Goal: Information Seeking & Learning: Learn about a topic

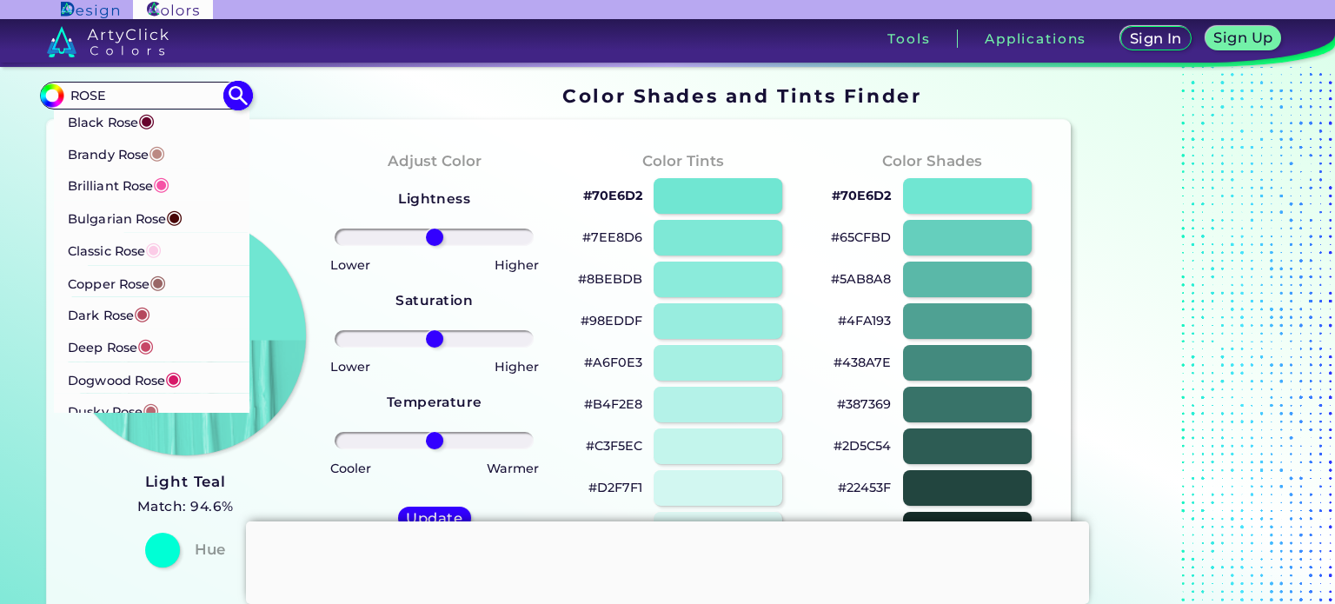
type input "ROSE"
click at [175, 378] on span "◉" at bounding box center [173, 377] width 17 height 23
type input "#d71868"
type input "#D71868"
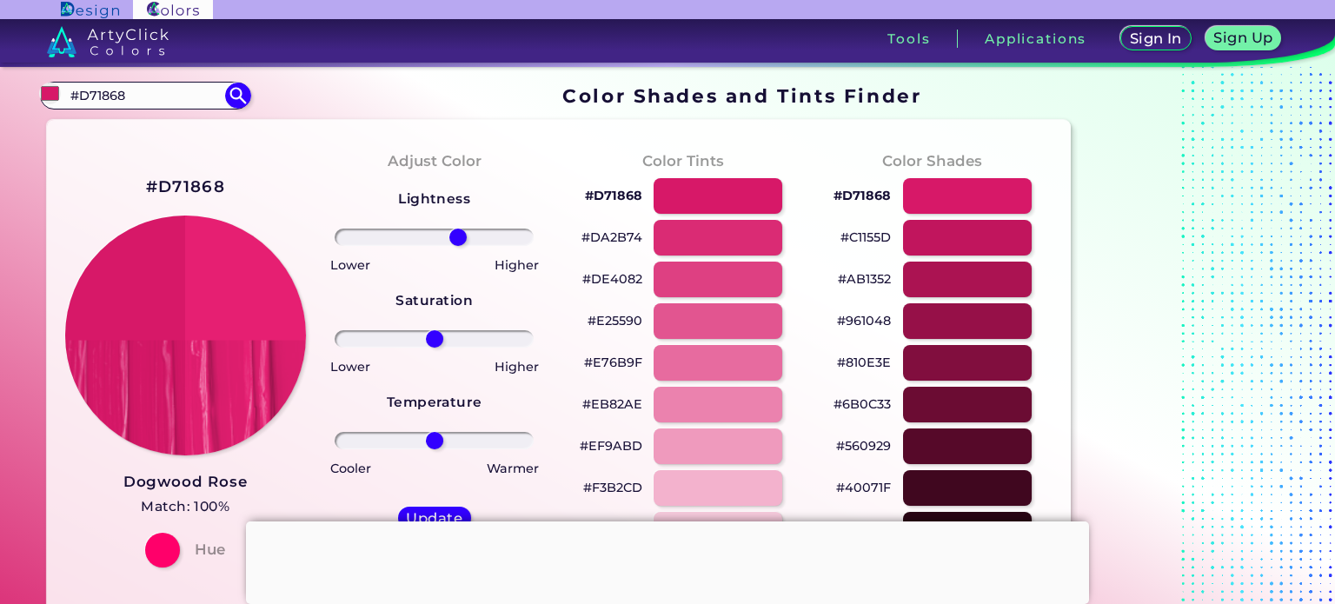
drag, startPoint x: 437, startPoint y: 237, endPoint x: 457, endPoint y: 243, distance: 20.9
type input "26"
click at [457, 243] on input "range" at bounding box center [434, 237] width 199 height 17
click at [176, 549] on div at bounding box center [162, 549] width 35 height 35
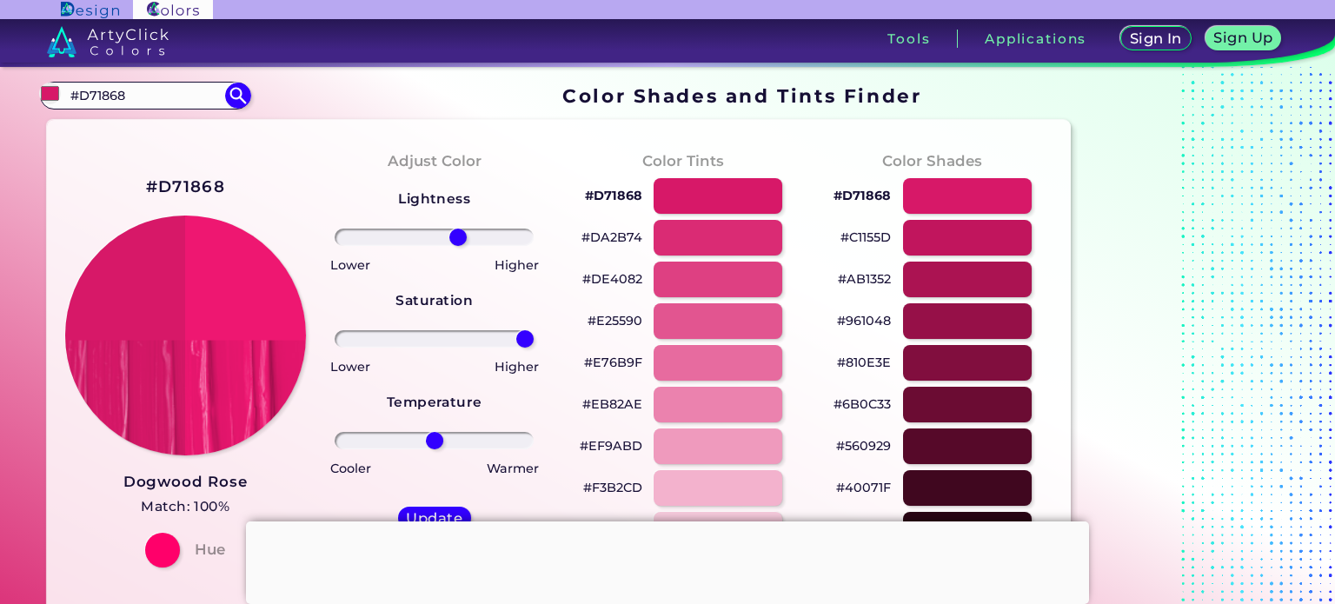
drag, startPoint x: 436, startPoint y: 339, endPoint x: 550, endPoint y: 346, distance: 115.0
type input "100"
click at [534, 346] on input "range" at bounding box center [434, 338] width 199 height 17
type input "26"
click at [457, 239] on input "range" at bounding box center [434, 237] width 199 height 17
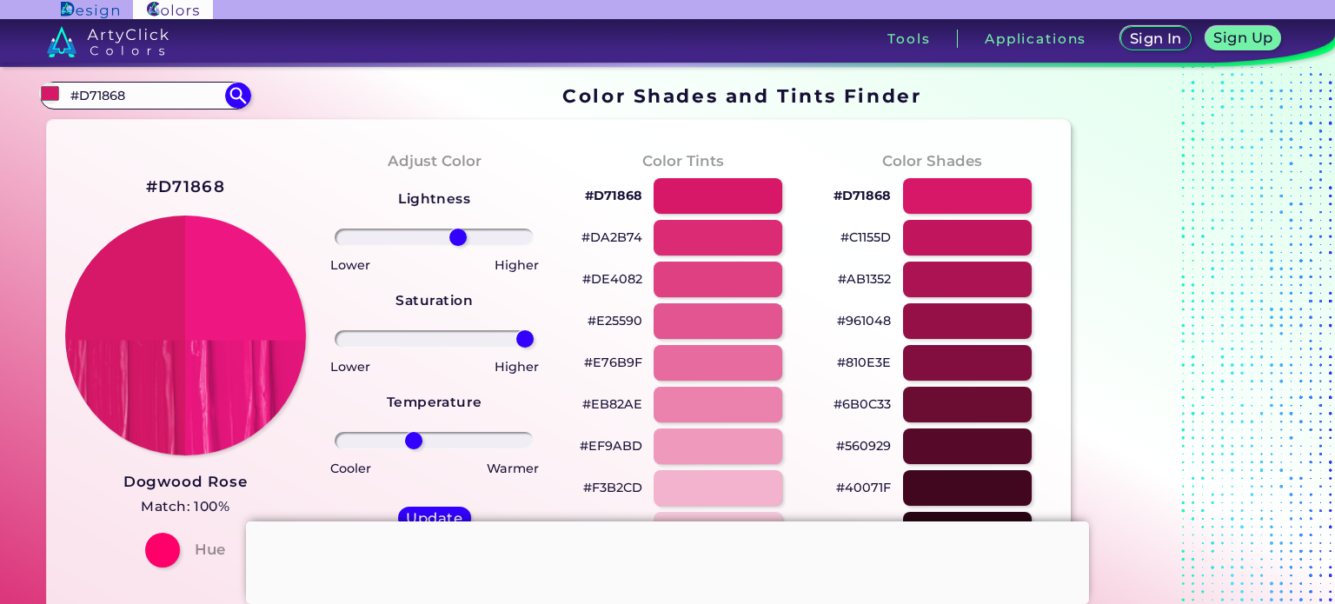
drag, startPoint x: 434, startPoint y: 436, endPoint x: 413, endPoint y: 437, distance: 20.9
type input "-23"
click at [413, 437] on input "range" at bounding box center [434, 440] width 199 height 17
type input "35"
click at [466, 240] on input "range" at bounding box center [434, 237] width 199 height 17
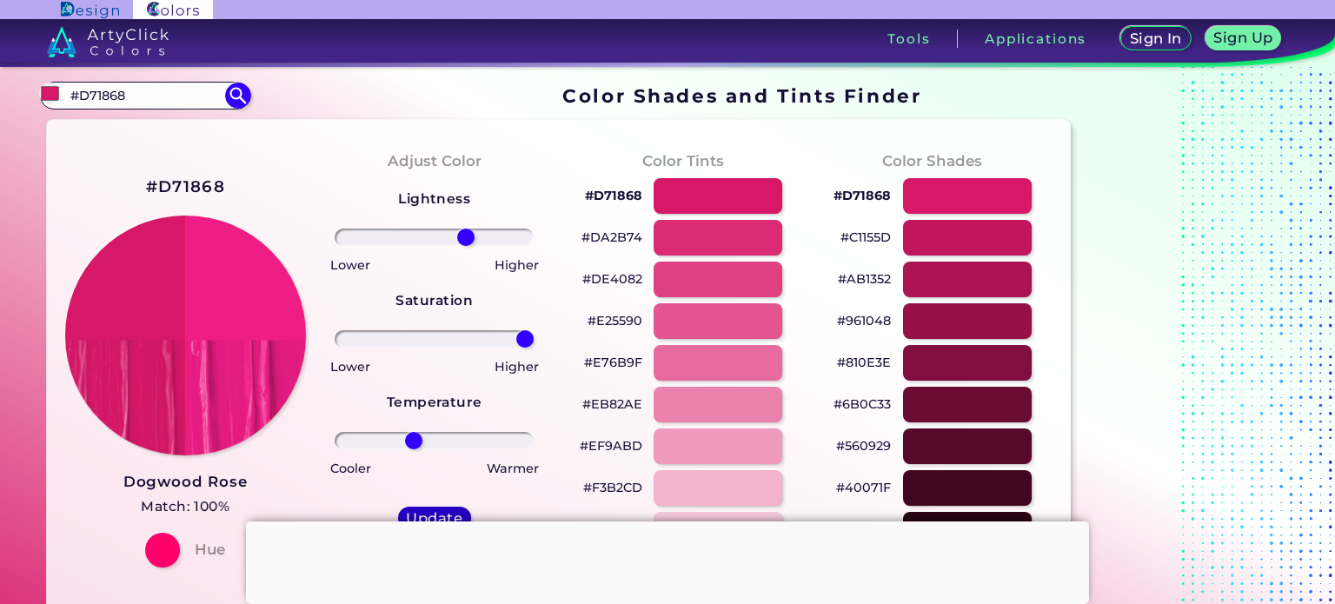
click at [442, 508] on div "Update" at bounding box center [435, 518] width 66 height 21
type input "#ee1e85"
type input "0"
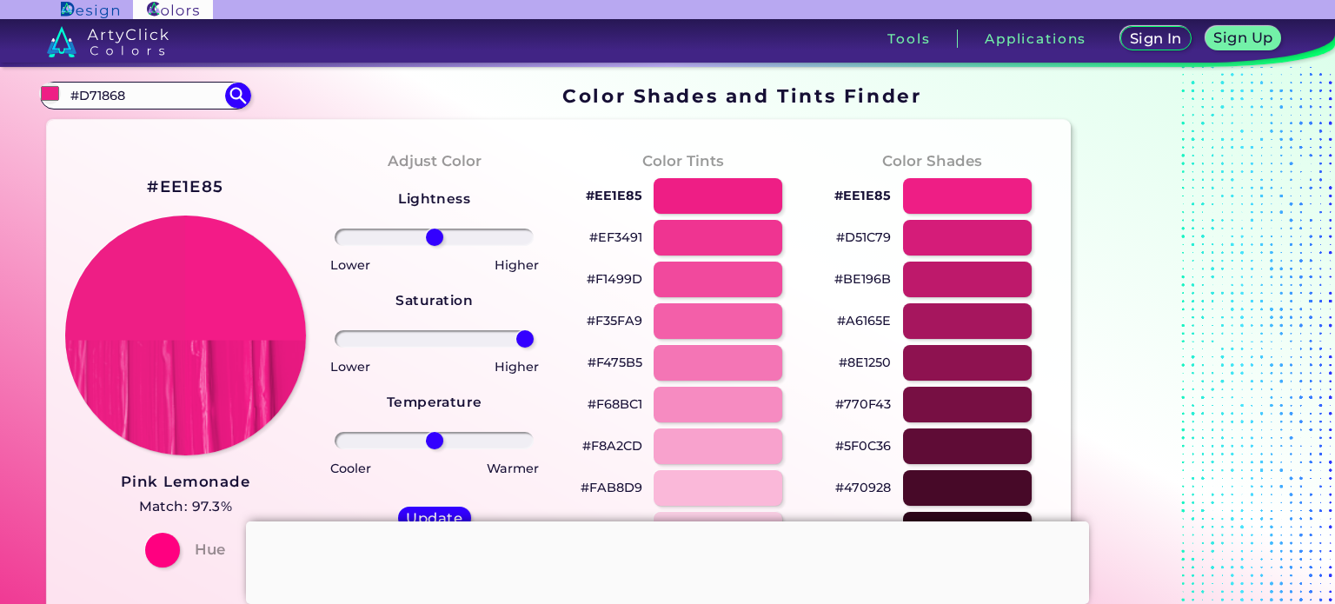
drag, startPoint x: 436, startPoint y: 337, endPoint x: 568, endPoint y: 340, distance: 131.3
type input "100"
click at [534, 340] on input "range" at bounding box center [434, 338] width 199 height 17
click at [762, 183] on div at bounding box center [718, 196] width 130 height 36
type input "#ee1e85"
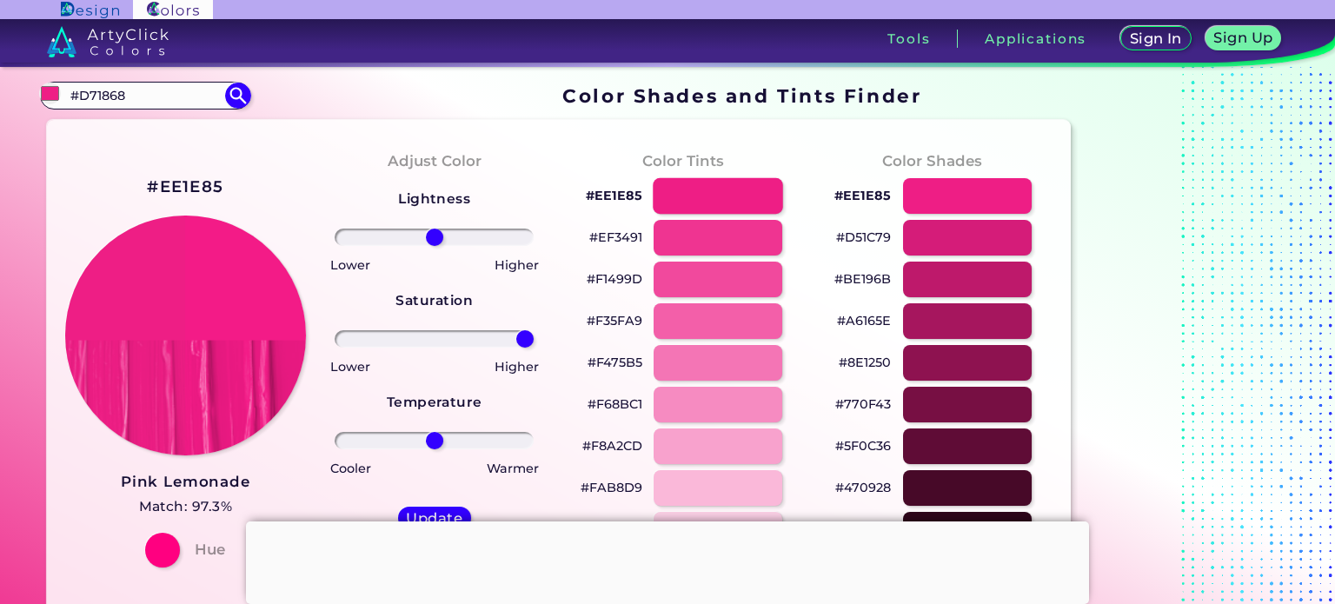
type input "0"
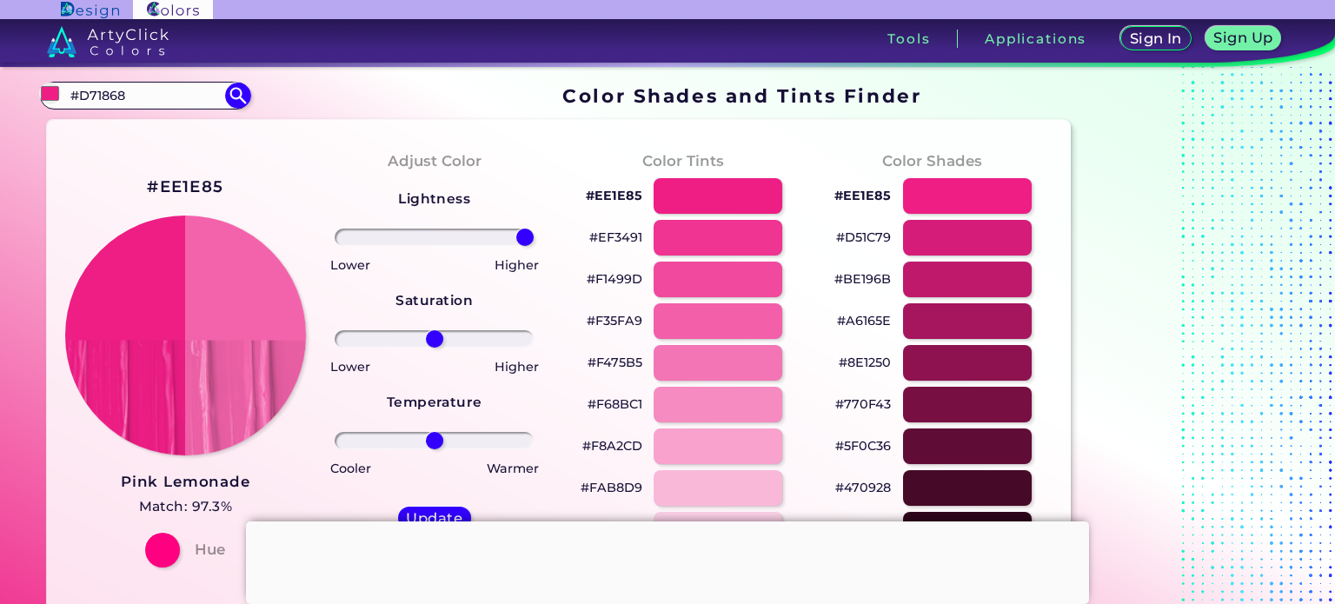
drag, startPoint x: 437, startPoint y: 234, endPoint x: 540, endPoint y: 238, distance: 102.7
type input "100"
click at [534, 238] on input "range" at bounding box center [434, 237] width 199 height 17
click at [761, 203] on div at bounding box center [718, 196] width 130 height 36
type input "#ee1e85"
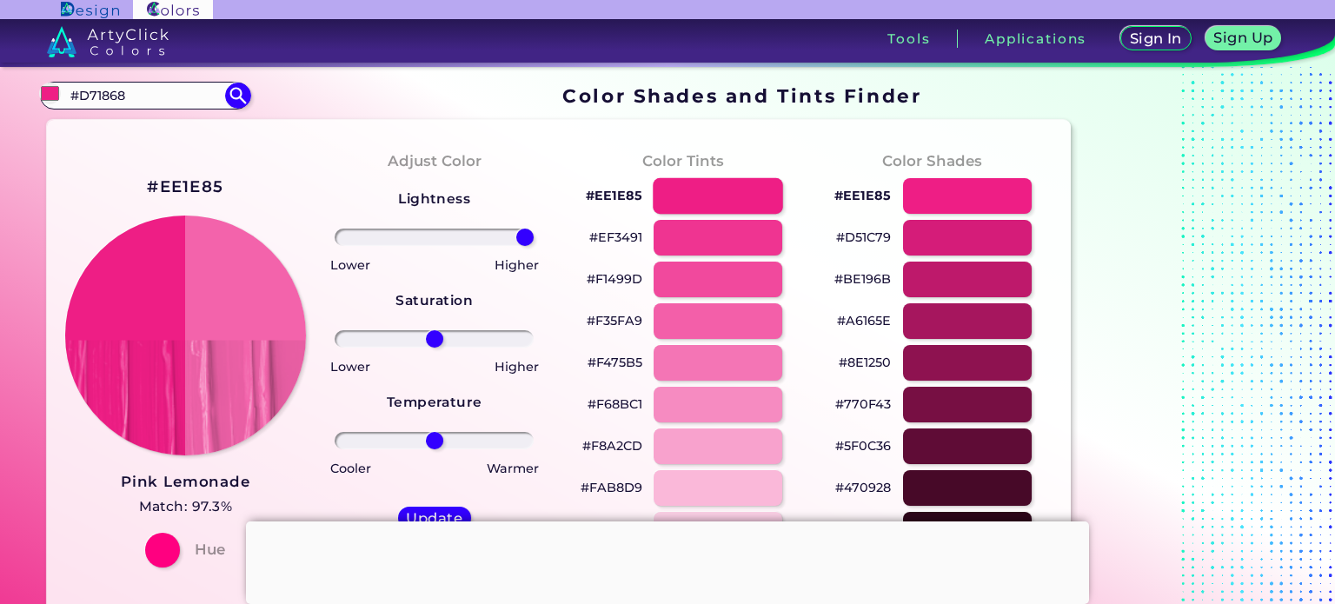
type input "0"
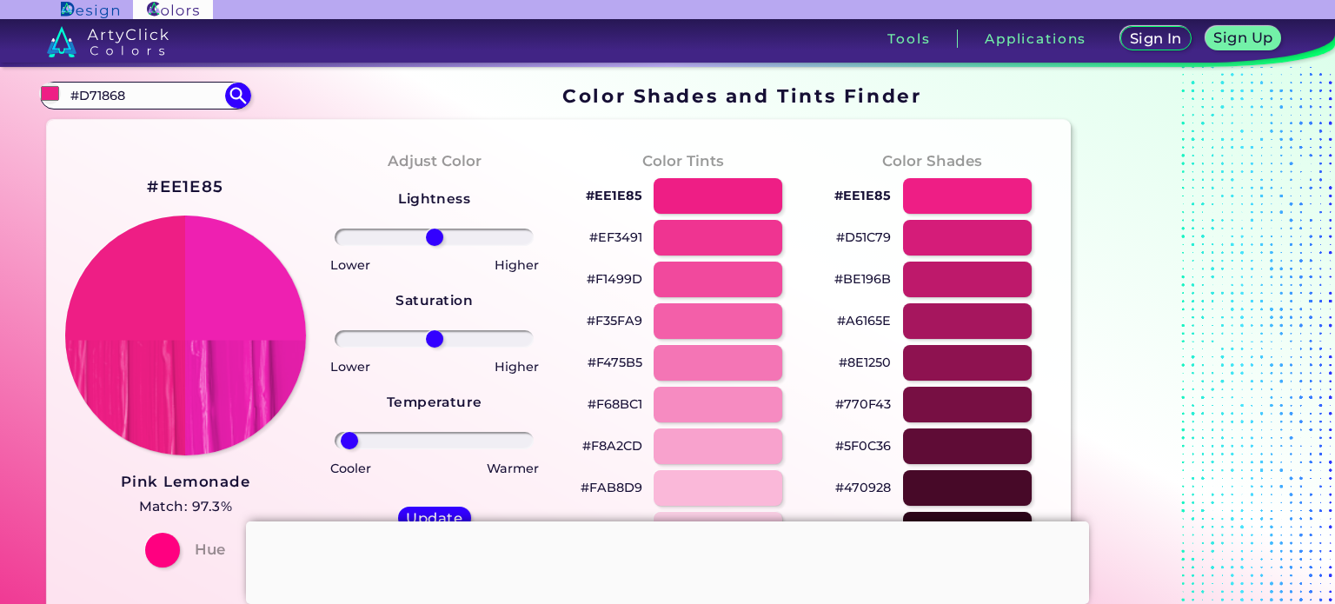
drag, startPoint x: 434, startPoint y: 441, endPoint x: 349, endPoint y: 444, distance: 85.3
type input "-94"
click at [349, 444] on input "range" at bounding box center [434, 440] width 199 height 17
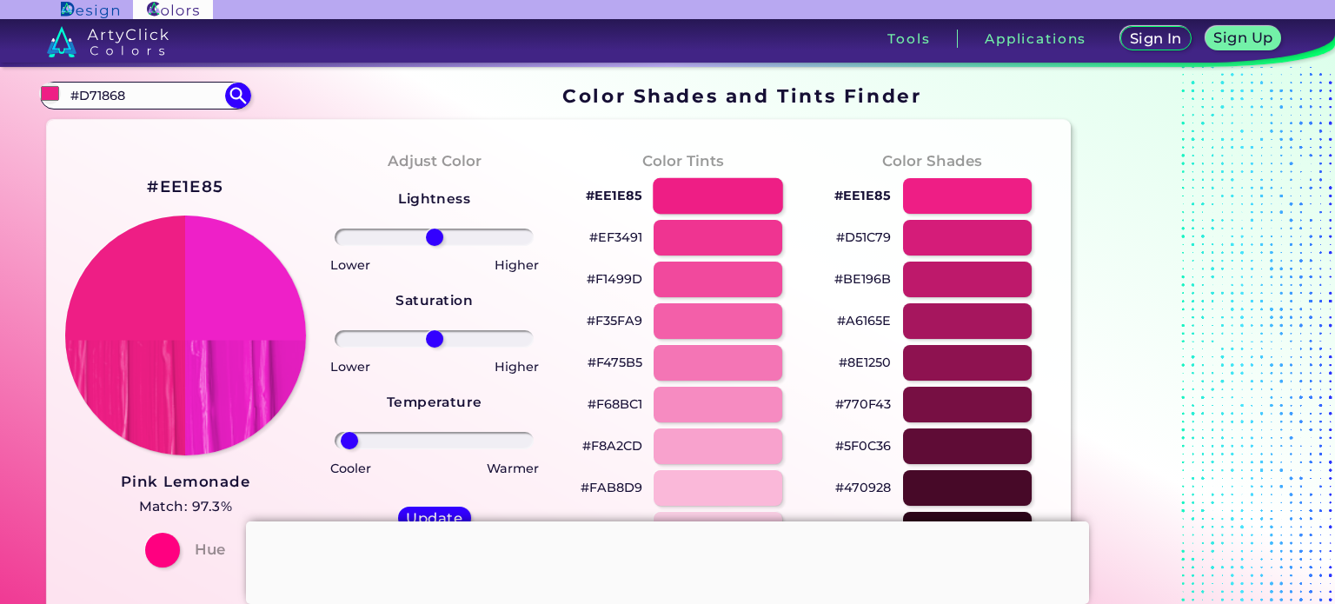
click at [722, 183] on div at bounding box center [718, 196] width 130 height 36
type input "#ee1e85"
type input "0"
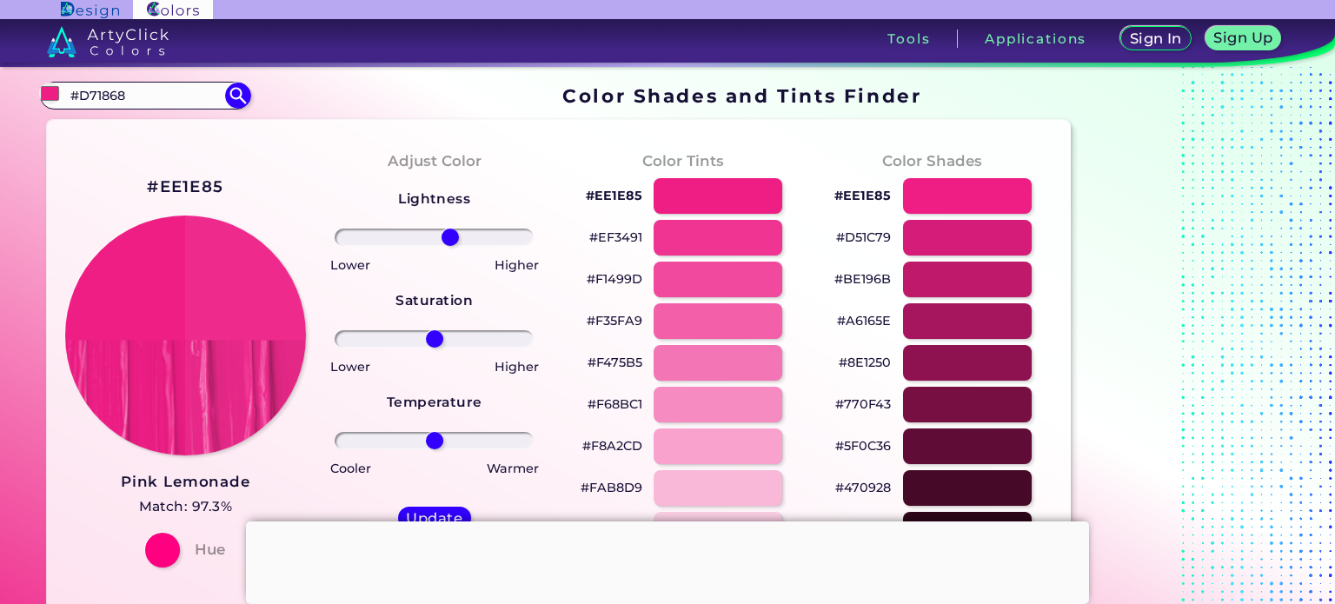
drag, startPoint x: 438, startPoint y: 239, endPoint x: 449, endPoint y: 239, distance: 11.3
type input "17"
click at [449, 239] on input "range" at bounding box center [434, 237] width 199 height 17
click at [426, 511] on h5 "Update" at bounding box center [434, 517] width 51 height 13
type input "#ef2b8d"
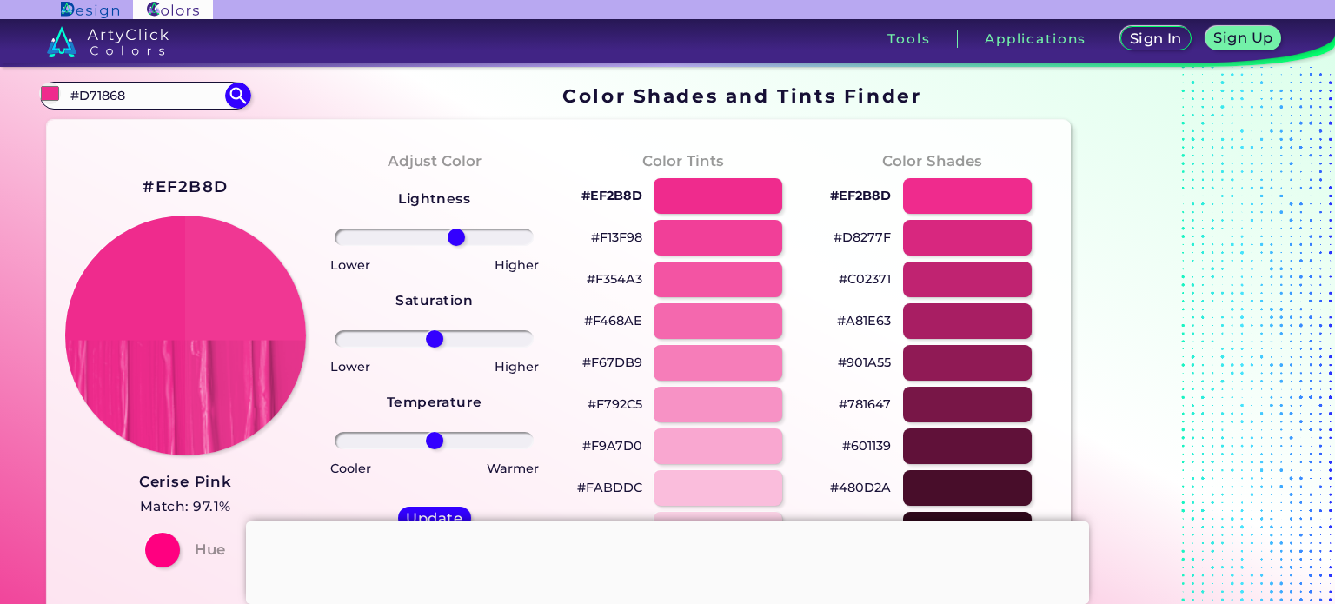
drag, startPoint x: 435, startPoint y: 229, endPoint x: 456, endPoint y: 231, distance: 21.0
type input "24"
click at [456, 231] on input "range" at bounding box center [434, 237] width 199 height 17
click at [433, 511] on h5 "Update" at bounding box center [434, 517] width 50 height 13
type input "#f03995"
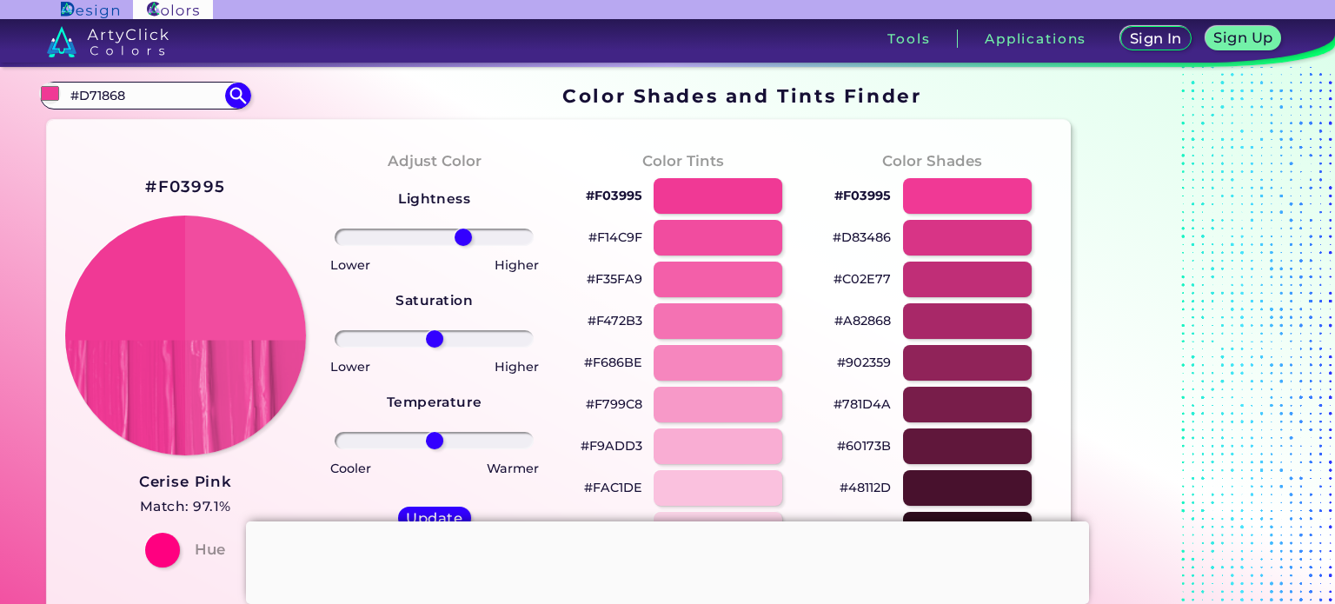
drag, startPoint x: 429, startPoint y: 239, endPoint x: 462, endPoint y: 238, distance: 33.0
click at [462, 238] on input "range" at bounding box center [434, 237] width 199 height 17
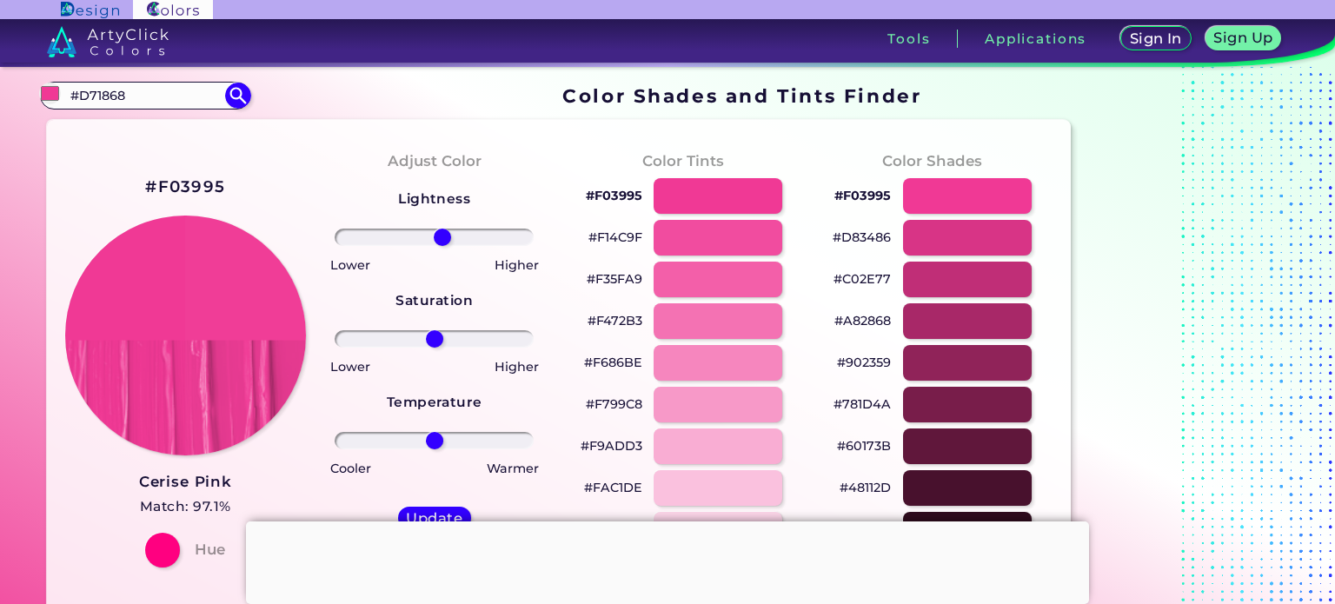
drag, startPoint x: 462, startPoint y: 238, endPoint x: 442, endPoint y: 239, distance: 20.0
type input "9"
click at [442, 239] on input "range" at bounding box center [434, 237] width 199 height 17
click at [730, 186] on div at bounding box center [718, 196] width 130 height 36
type input "#f03995"
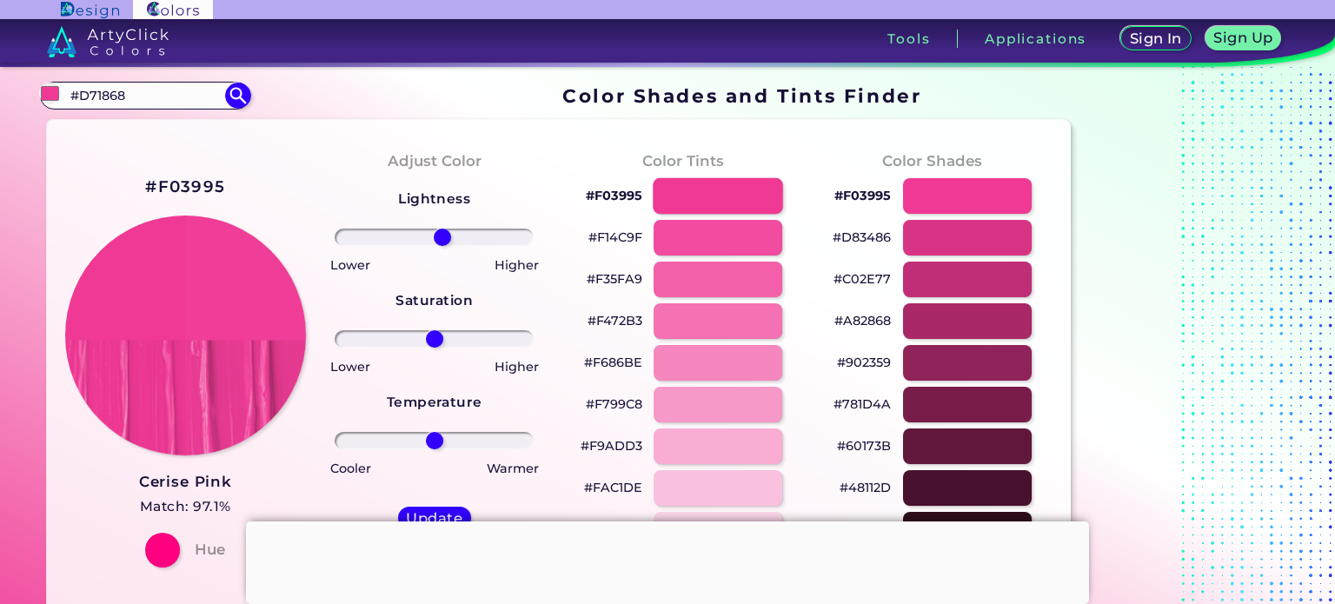
type input "0"
drag, startPoint x: 437, startPoint y: 443, endPoint x: 423, endPoint y: 443, distance: 13.9
click at [423, 443] on input "range" at bounding box center [434, 440] width 199 height 17
drag, startPoint x: 424, startPoint y: 440, endPoint x: 417, endPoint y: 434, distance: 9.2
type input "-18"
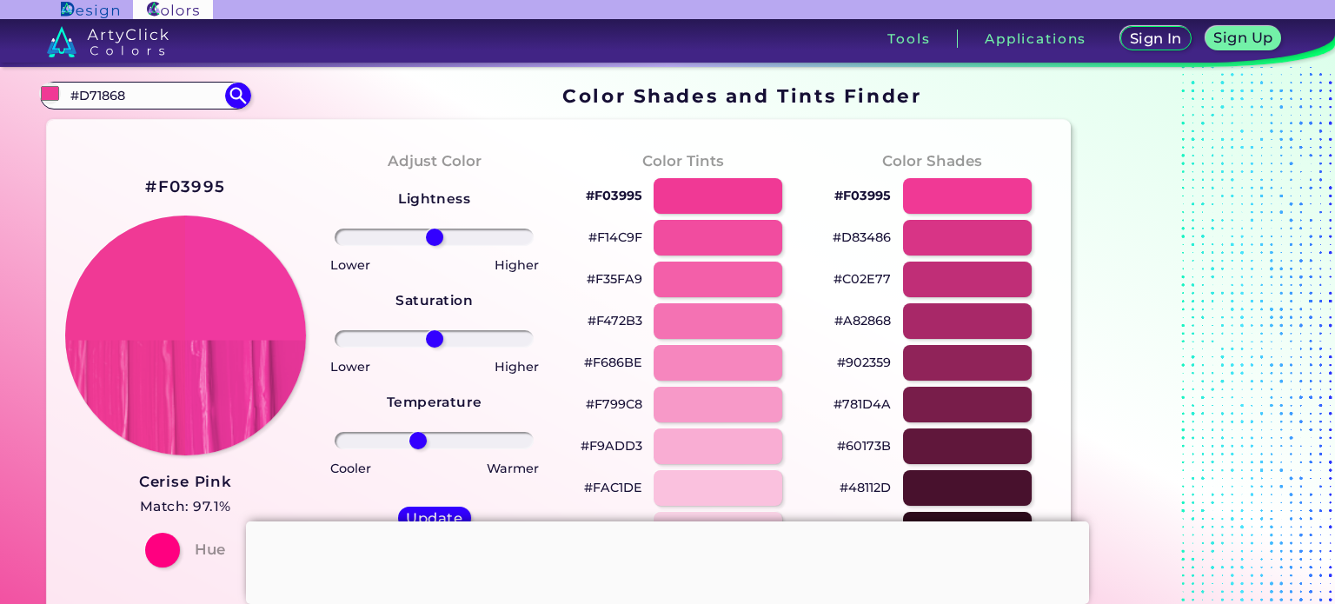
click at [417, 434] on input "range" at bounding box center [434, 440] width 199 height 17
click at [435, 512] on h5 "Update" at bounding box center [434, 517] width 51 height 13
type input "#f0389f"
type input "0"
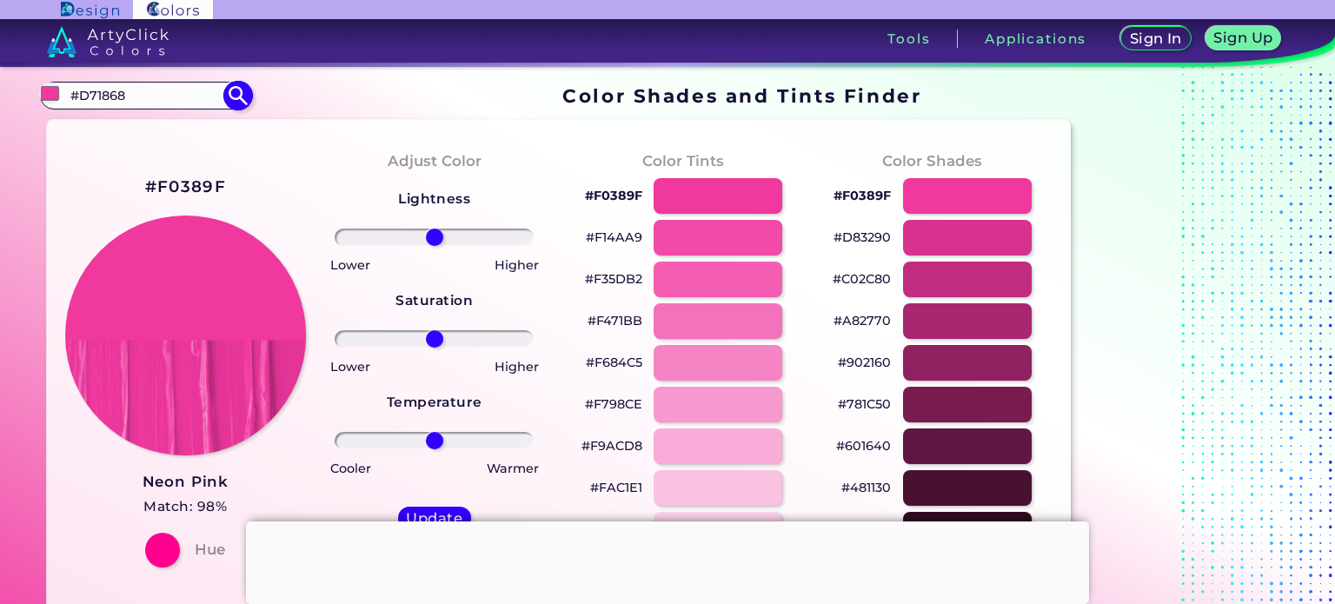
click at [195, 109] on div "#f0389f #D71868 Black Rose ◉ [PERSON_NAME] ◉ Brilliant Rose ◉ Bulgarian Rose ◉ …" at bounding box center [145, 96] width 210 height 28
drag, startPoint x: 188, startPoint y: 103, endPoint x: 63, endPoint y: 114, distance: 124.8
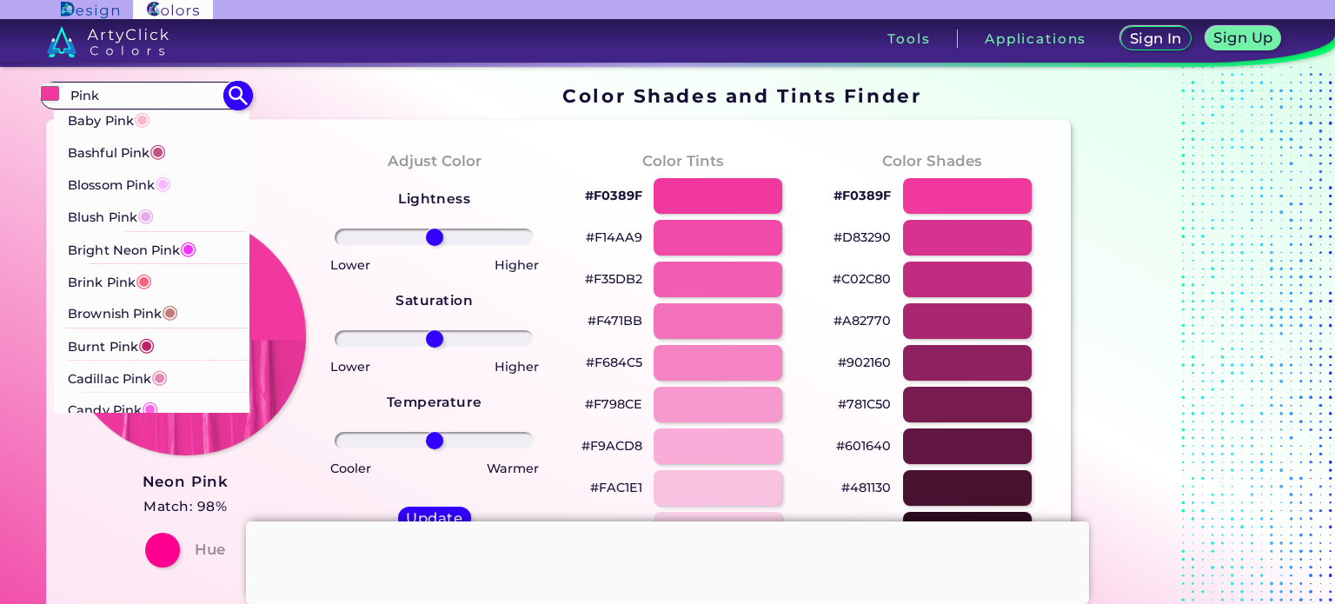
type input "Pink"
click at [174, 250] on p "Bright Neon Pink ◉" at bounding box center [132, 247] width 129 height 32
type input "#f433ff"
type input "#F433FF"
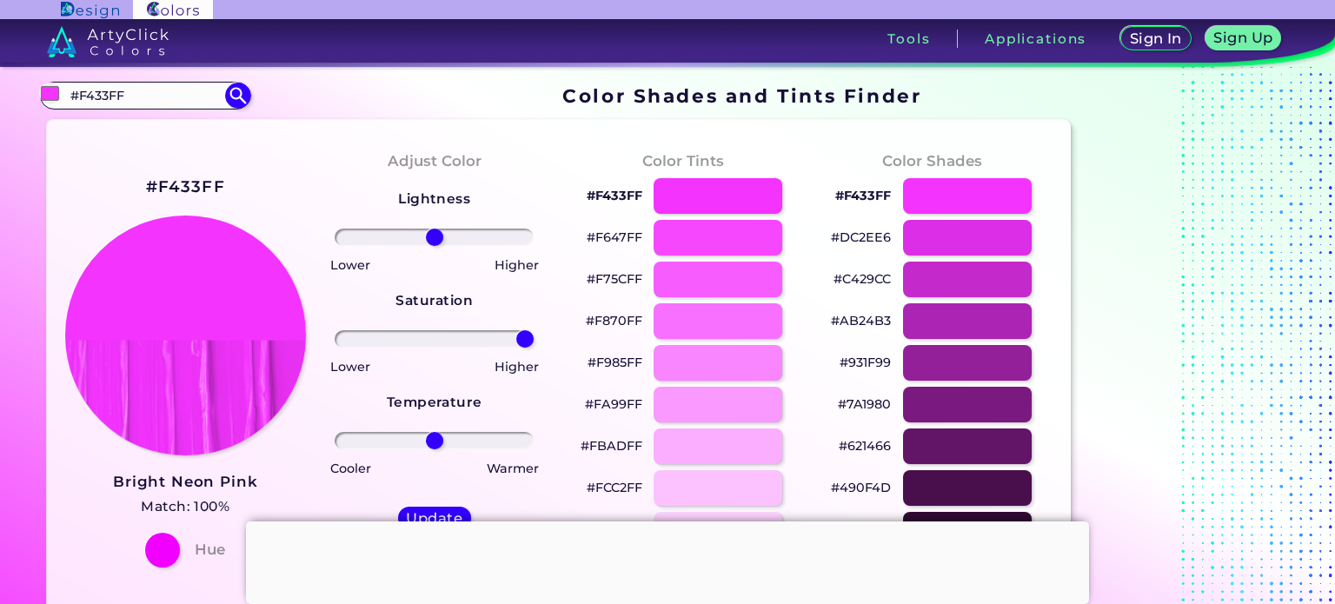
drag, startPoint x: 435, startPoint y: 341, endPoint x: 529, endPoint y: 338, distance: 94.8
type input "100"
click at [529, 338] on input "range" at bounding box center [434, 338] width 199 height 17
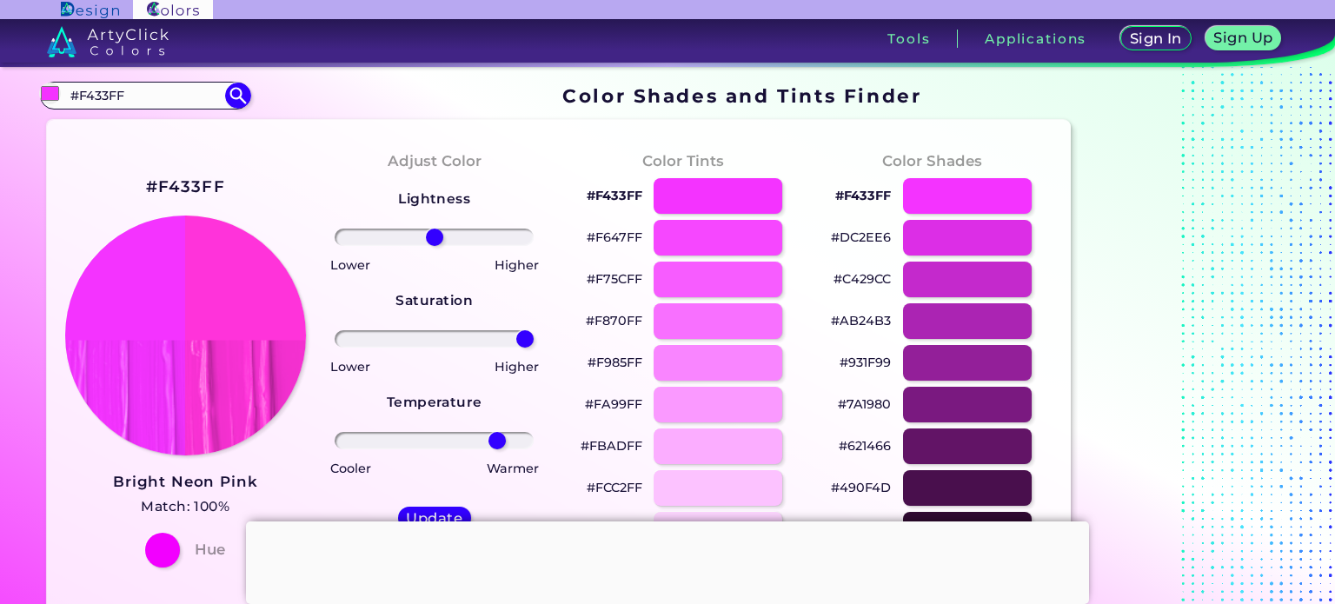
drag, startPoint x: 438, startPoint y: 446, endPoint x: 497, endPoint y: 444, distance: 59.1
type input "69"
click at [497, 444] on input "range" at bounding box center [434, 440] width 199 height 17
click at [420, 518] on h5 "Update" at bounding box center [434, 517] width 51 height 13
type input "#ff33da"
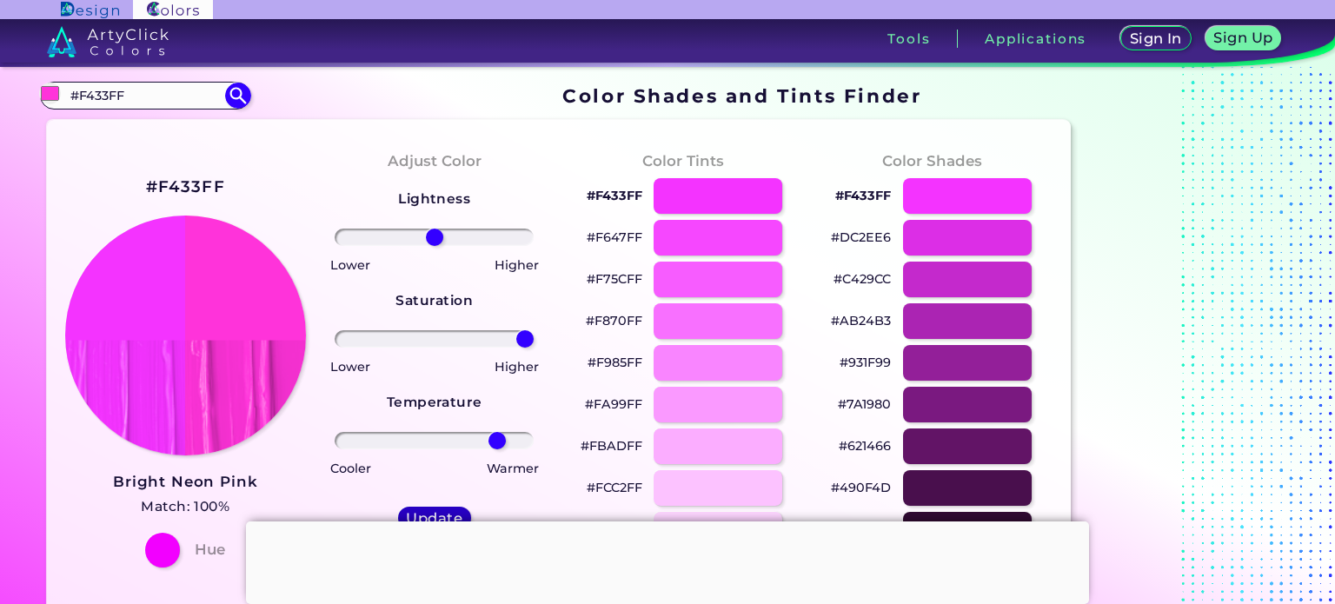
type input "0"
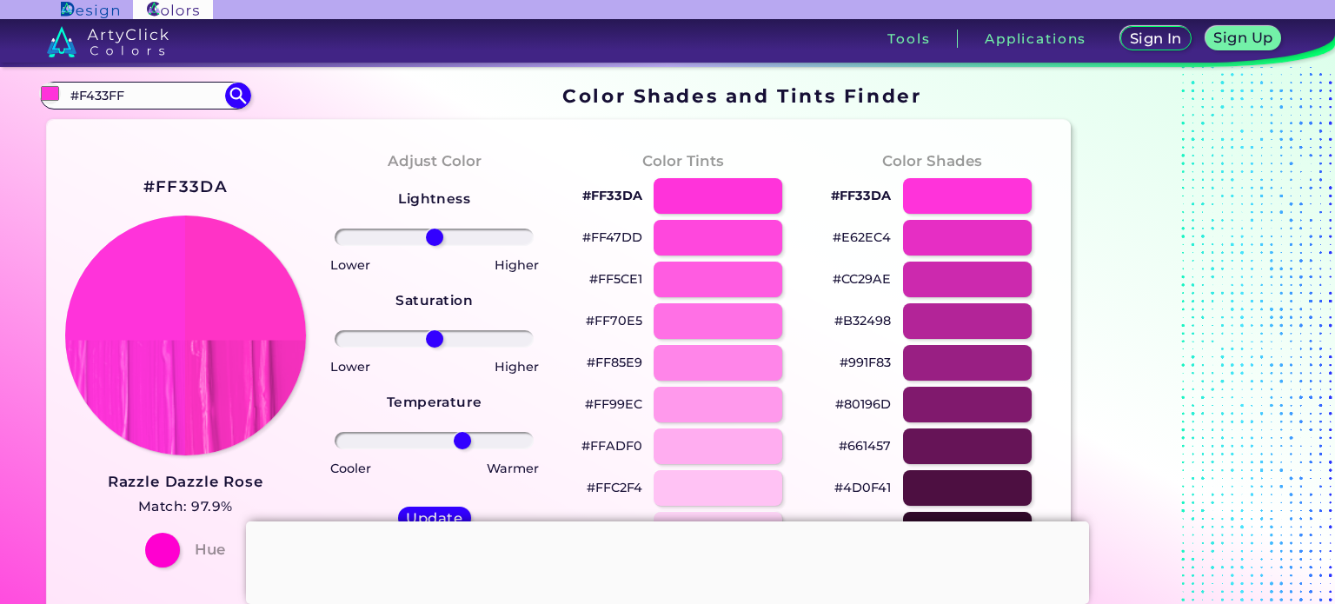
drag, startPoint x: 438, startPoint y: 436, endPoint x: 462, endPoint y: 441, distance: 24.7
type input "31"
click at [462, 441] on input "range" at bounding box center [434, 440] width 199 height 17
click at [433, 511] on h5 "Update" at bounding box center [434, 517] width 51 height 13
type input "#ff33c5"
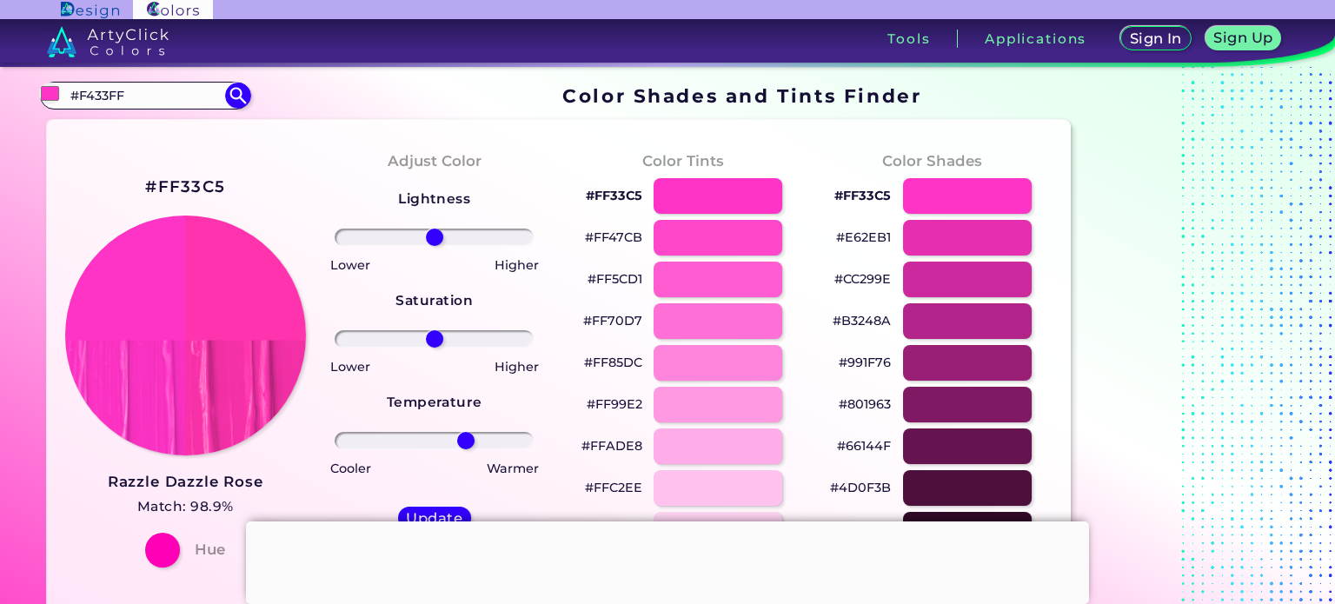
drag, startPoint x: 435, startPoint y: 441, endPoint x: 466, endPoint y: 441, distance: 31.3
type input "35"
click at [466, 441] on input "range" at bounding box center [434, 440] width 199 height 17
click at [428, 511] on h5 "Update" at bounding box center [434, 517] width 51 height 13
type input "#ff33ad"
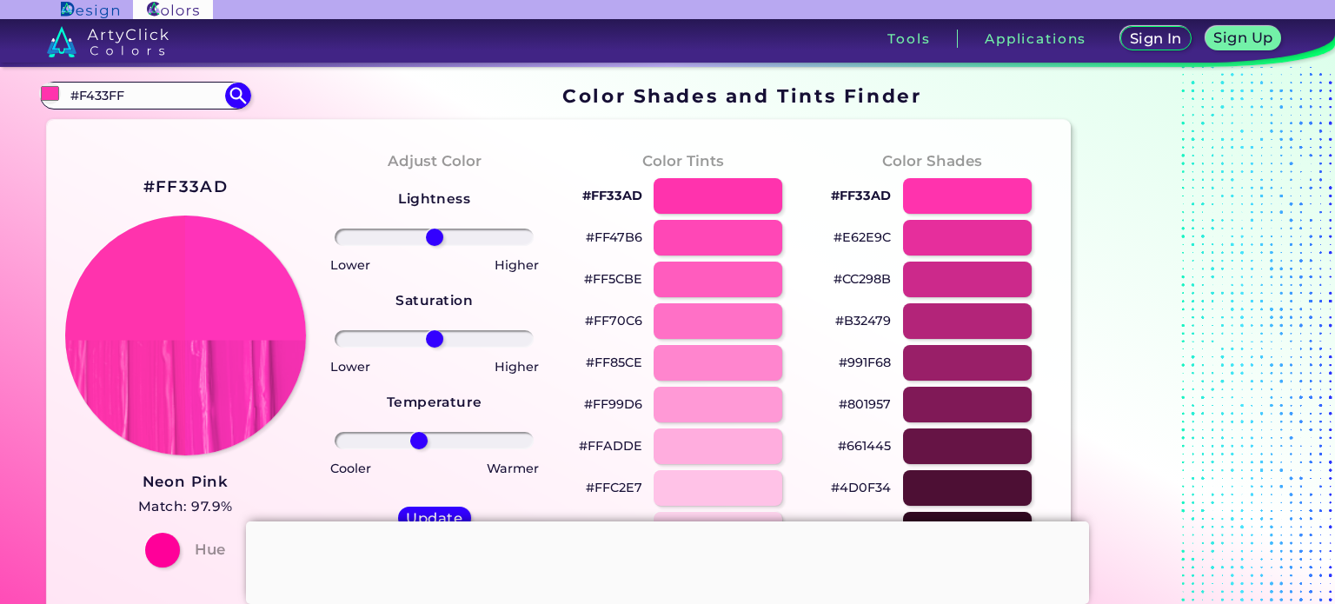
drag, startPoint x: 432, startPoint y: 437, endPoint x: 419, endPoint y: 437, distance: 13.0
type input "-17"
click at [419, 437] on input "range" at bounding box center [434, 440] width 199 height 17
click at [430, 511] on h5 "Update" at bounding box center [434, 517] width 51 height 13
type input "#ff33b9"
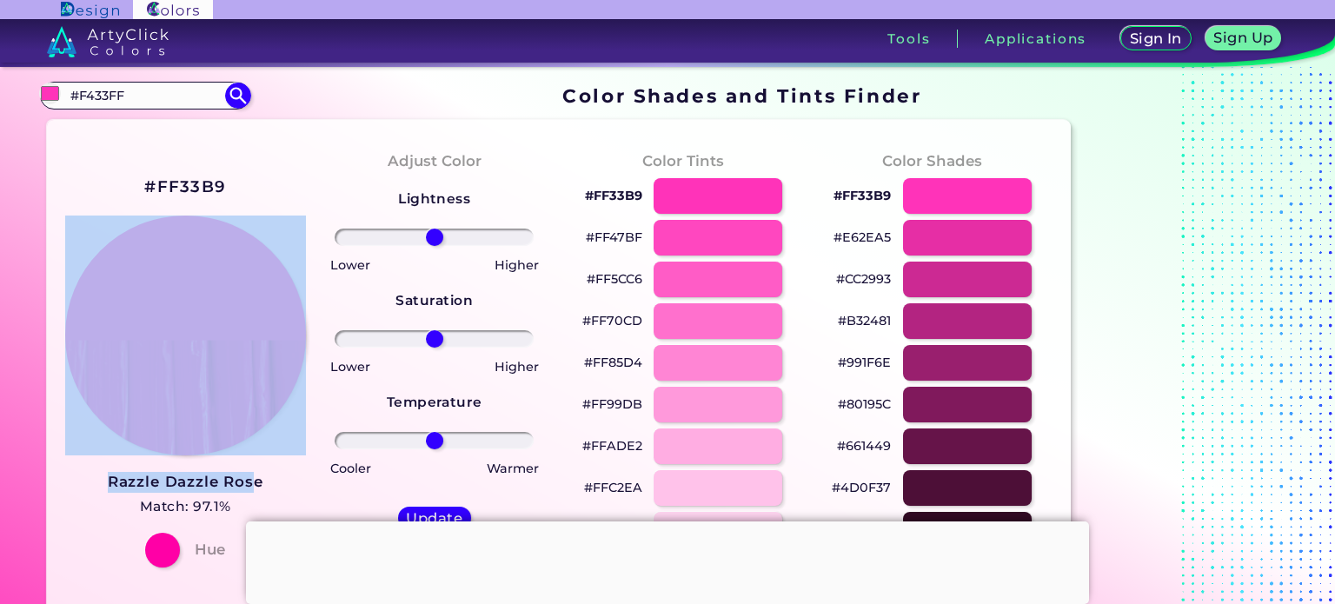
drag, startPoint x: 43, startPoint y: 480, endPoint x: 257, endPoint y: 481, distance: 213.9
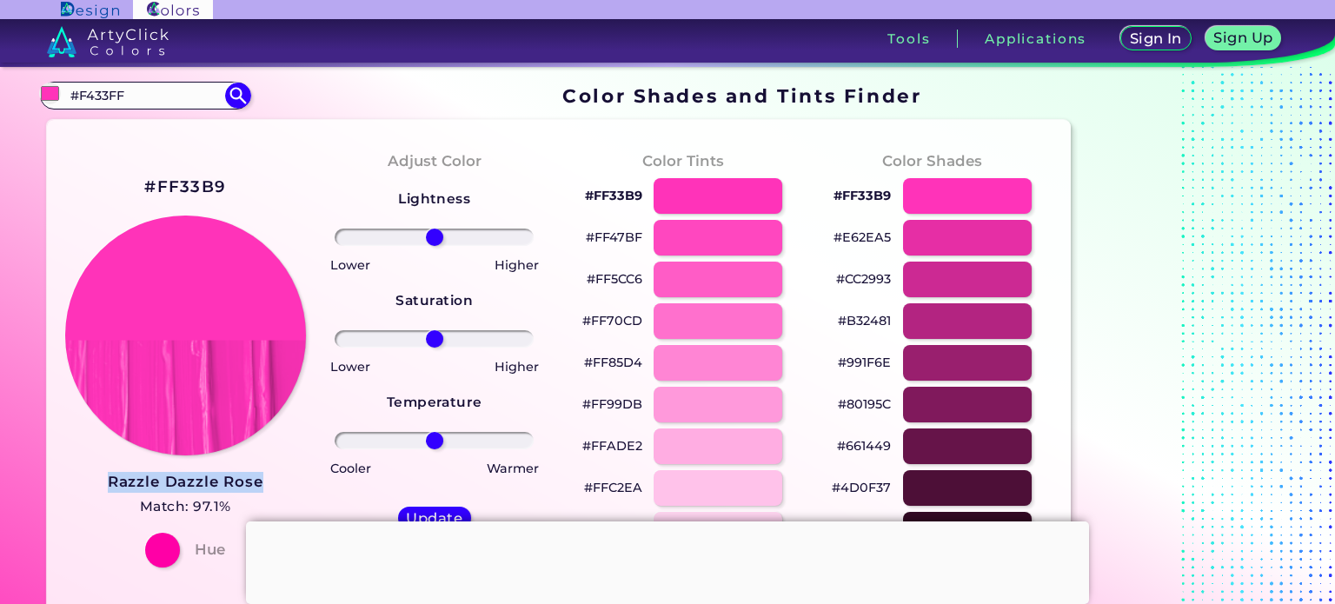
drag, startPoint x: 285, startPoint y: 486, endPoint x: 103, endPoint y: 486, distance: 181.7
click at [103, 486] on div "#FF33B9 Razzle Dazzle Rose Match: 97.1% Hue" at bounding box center [185, 370] width 249 height 473
copy h3 "Razzle Dazzle Rose"
drag, startPoint x: 436, startPoint y: 442, endPoint x: 447, endPoint y: 440, distance: 10.6
type input "14"
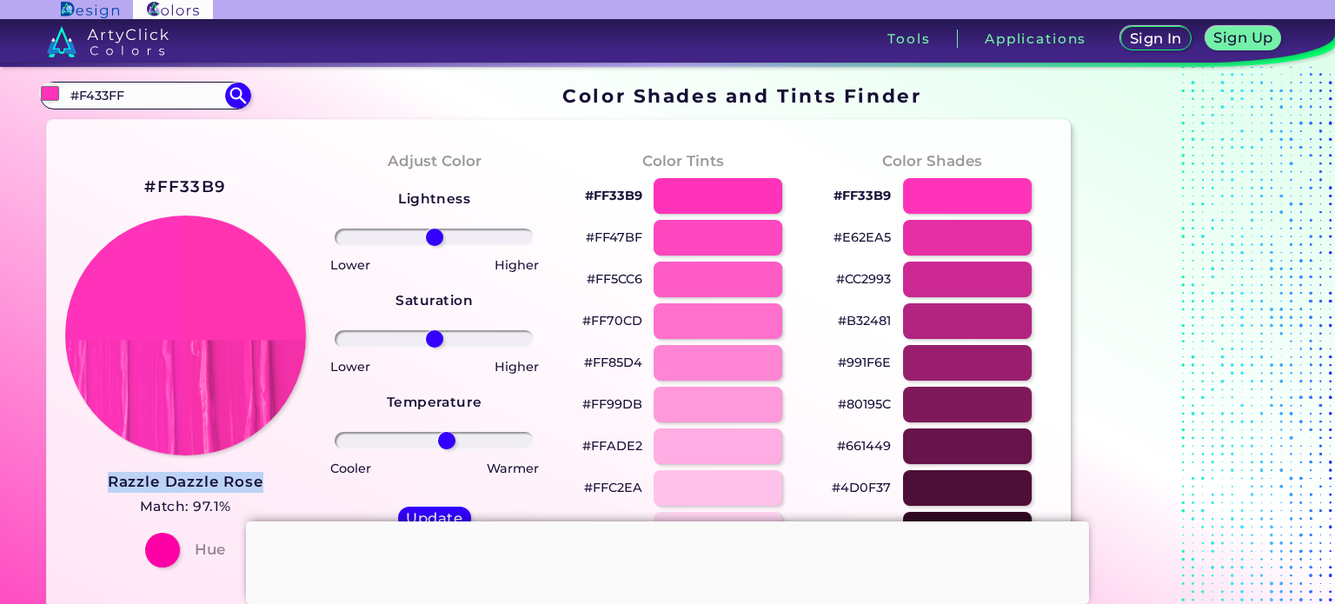
click at [447, 440] on input "range" at bounding box center [434, 440] width 199 height 17
click at [428, 505] on div "Update Reset" at bounding box center [434, 536] width 101 height 87
click at [428, 511] on h5 "Update" at bounding box center [434, 517] width 51 height 13
type input "#ff33ae"
type input "0"
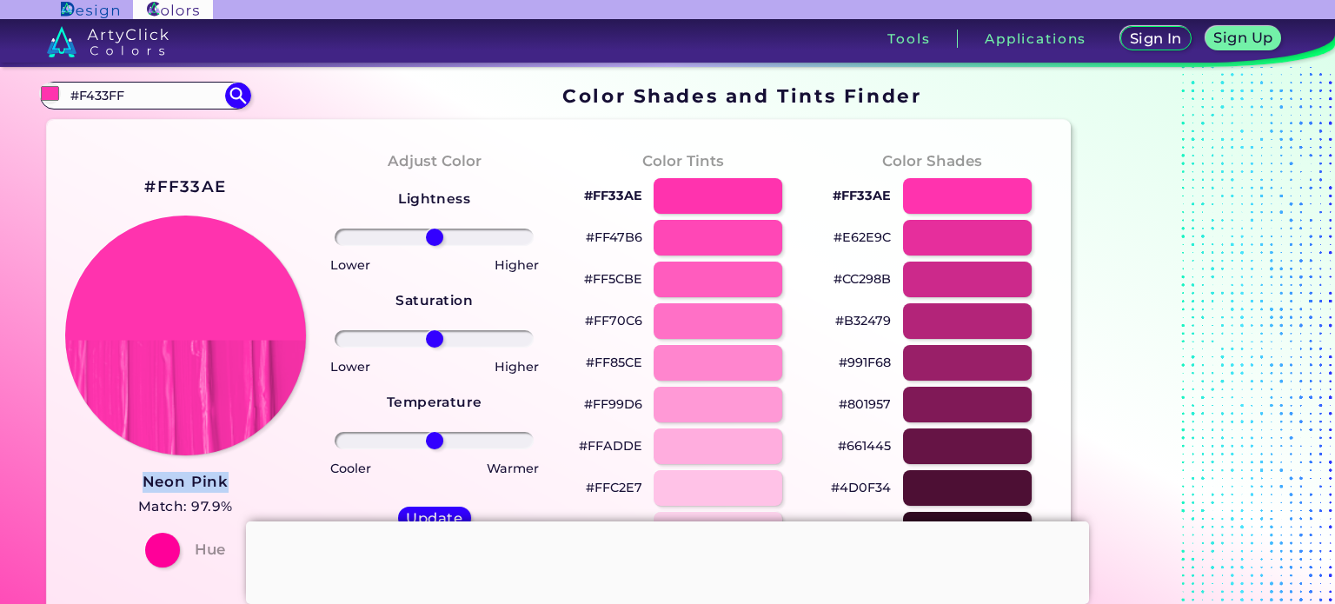
drag, startPoint x: 120, startPoint y: 479, endPoint x: 254, endPoint y: 479, distance: 133.9
click at [254, 479] on div "#FF33AE Neon Pink Match: 97.9% Hue" at bounding box center [185, 370] width 249 height 473
copy h3 "Neon Pink"
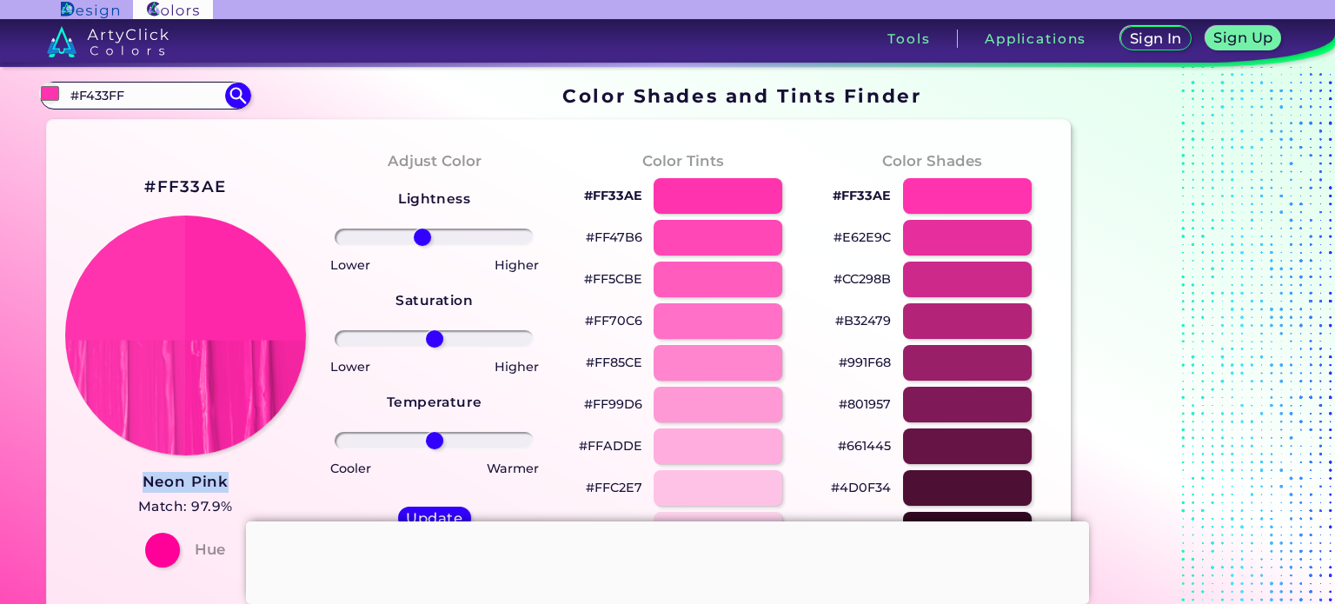
drag, startPoint x: 438, startPoint y: 236, endPoint x: 422, endPoint y: 236, distance: 15.7
type input "-13"
click at [422, 236] on input "range" at bounding box center [434, 237] width 199 height 17
click at [429, 508] on div "Update" at bounding box center [435, 518] width 66 height 21
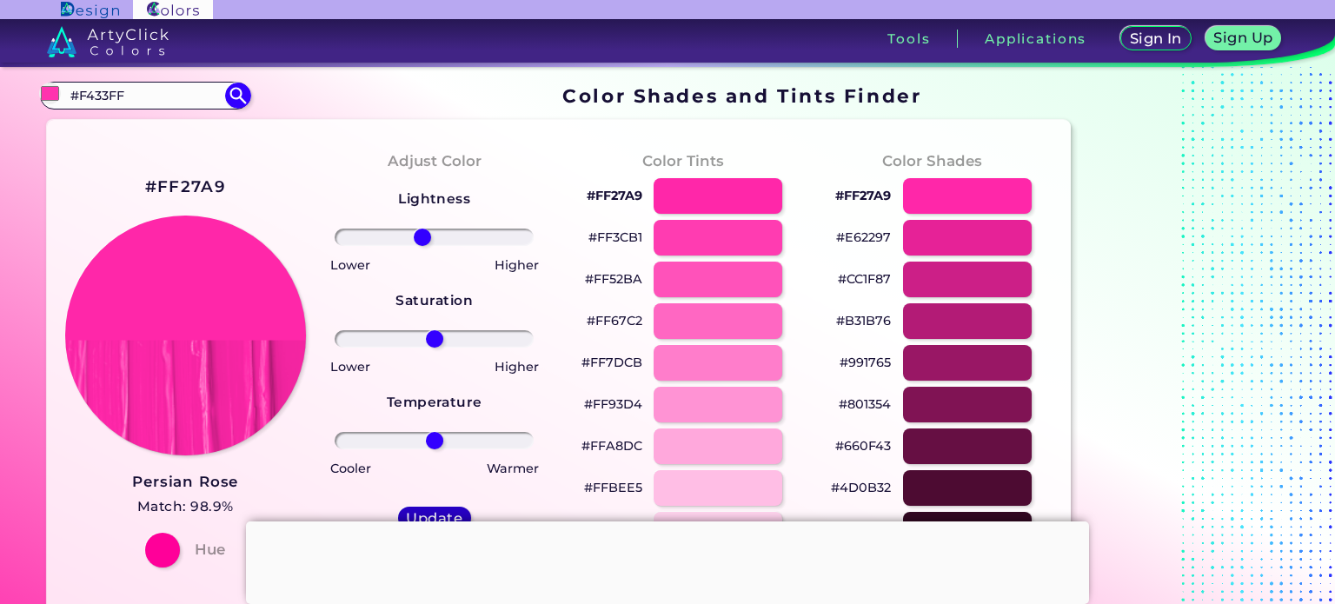
type input "#ff27a9"
type input "0"
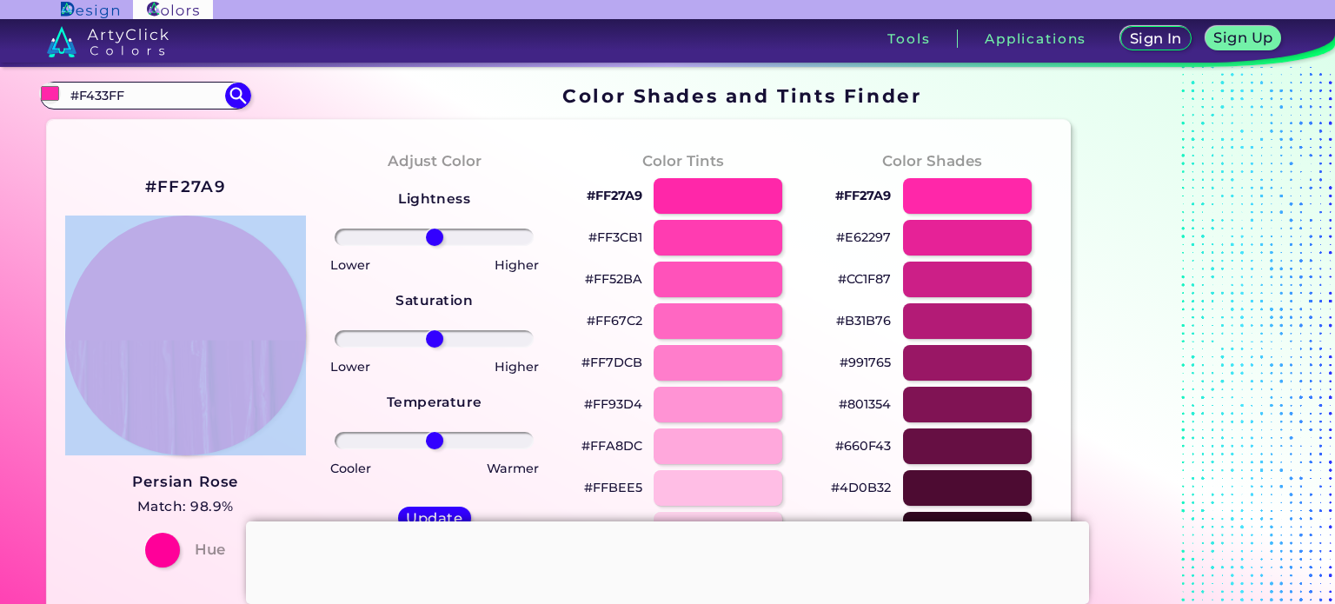
drag, startPoint x: 119, startPoint y: 478, endPoint x: 268, endPoint y: 480, distance: 148.7
click at [268, 480] on div "#FF27A9 Persian Rose Match: 98.9% Hue" at bounding box center [185, 370] width 249 height 473
click at [64, 493] on div "#FF27A9 Persian Rose Match: 98.9% Hue" at bounding box center [185, 370] width 249 height 473
drag, startPoint x: 87, startPoint y: 486, endPoint x: 236, endPoint y: 483, distance: 148.7
click at [236, 483] on div "#FF27A9 Persian Rose Match: 98.9% Hue" at bounding box center [185, 370] width 249 height 473
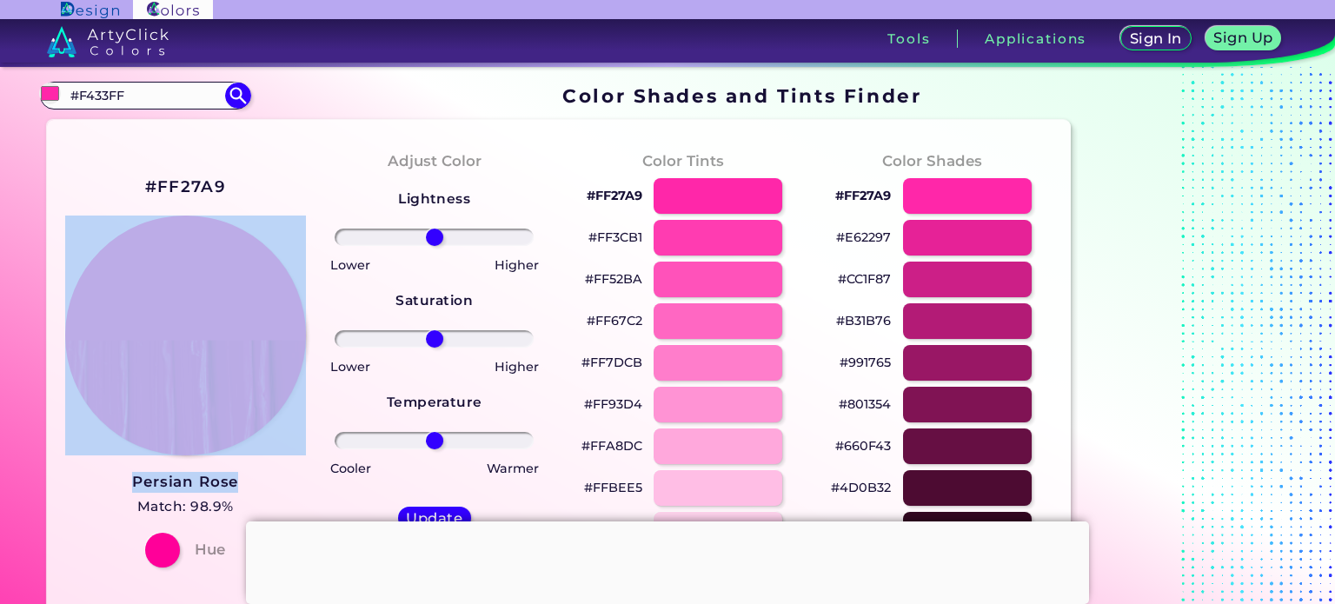
click at [250, 483] on div "#FF27A9 Persian Rose Match: 98.9% Hue" at bounding box center [185, 370] width 249 height 473
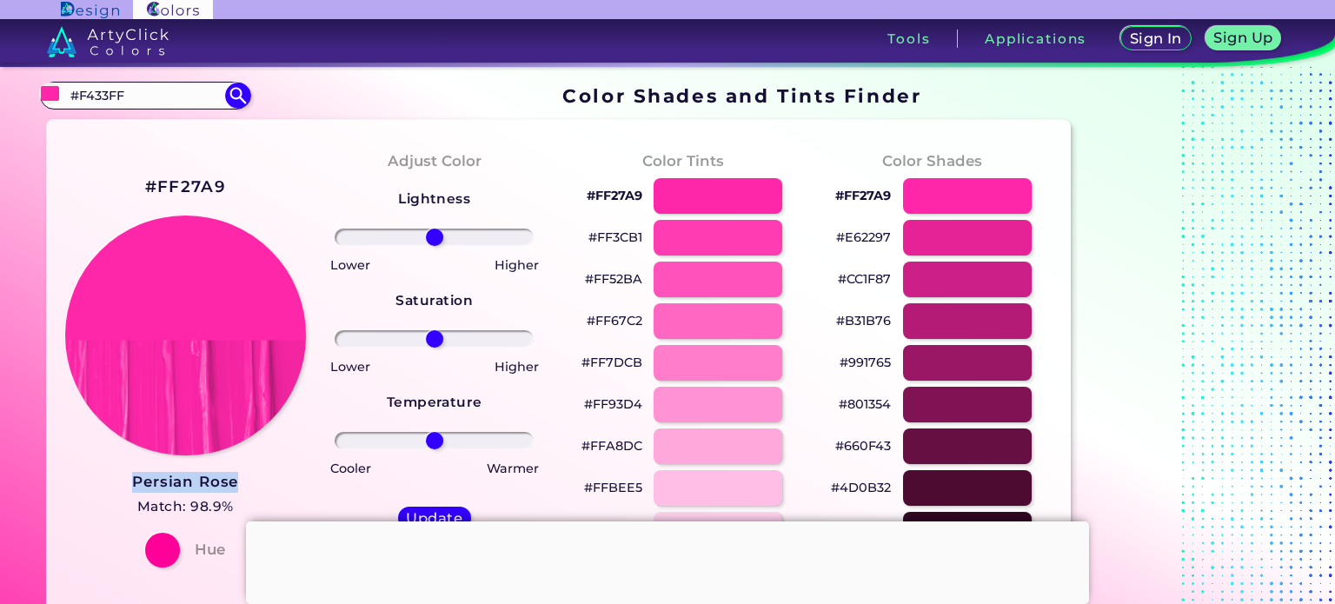
drag, startPoint x: 250, startPoint y: 483, endPoint x: 116, endPoint y: 483, distance: 134.7
click at [116, 483] on div "#FF27A9 Persian Rose Match: 98.9% Hue" at bounding box center [185, 370] width 249 height 473
copy h3 "Persian Rose"
drag, startPoint x: 435, startPoint y: 338, endPoint x: 449, endPoint y: 329, distance: 17.1
type input "17"
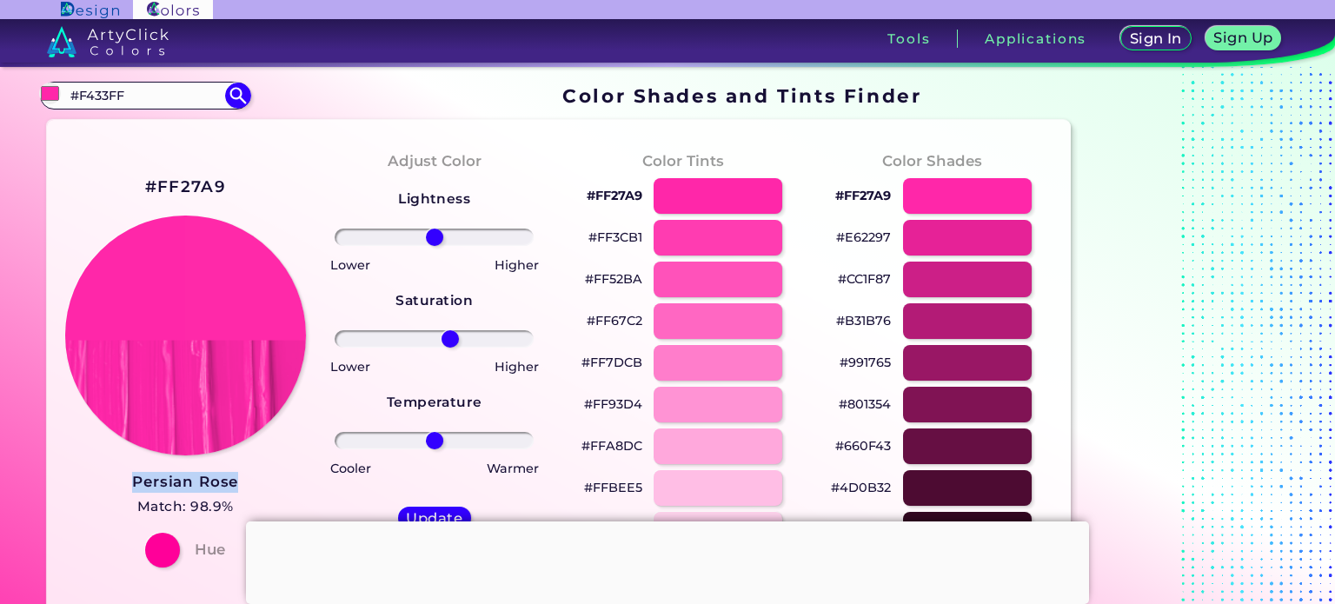
click at [449, 330] on input "range" at bounding box center [434, 338] width 199 height 17
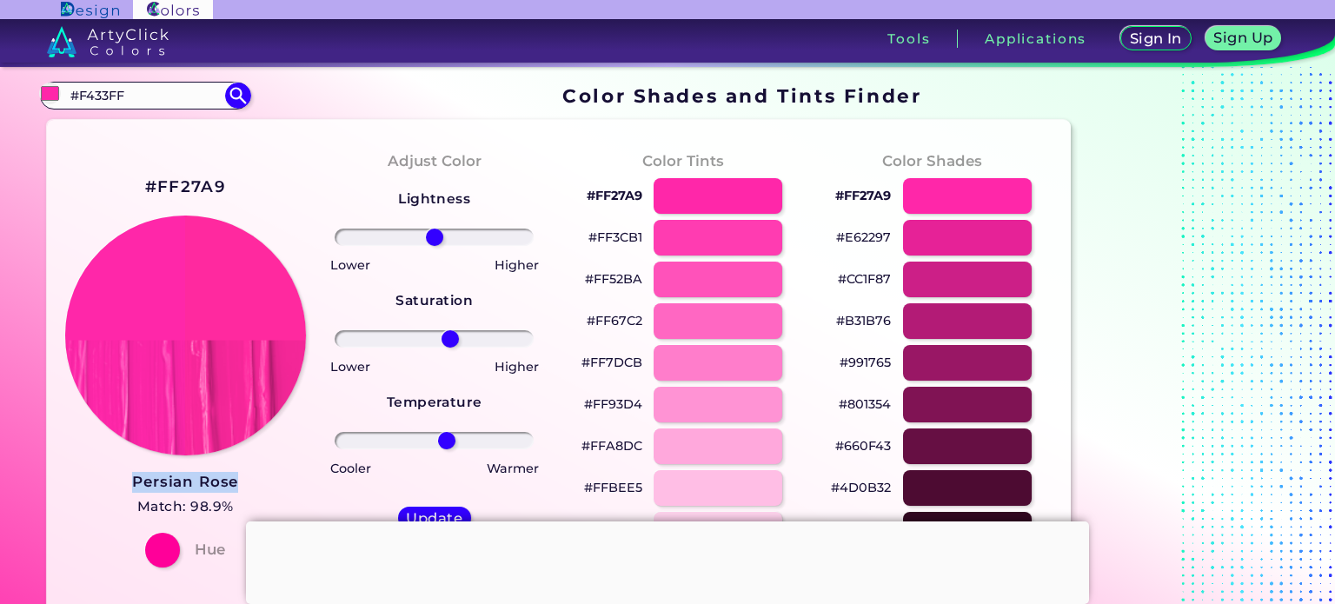
drag, startPoint x: 437, startPoint y: 448, endPoint x: 447, endPoint y: 441, distance: 11.8
type input "14"
click at [447, 441] on input "range" at bounding box center [434, 440] width 199 height 17
click at [431, 514] on h5 "Update" at bounding box center [434, 517] width 51 height 13
type input "#ff299f"
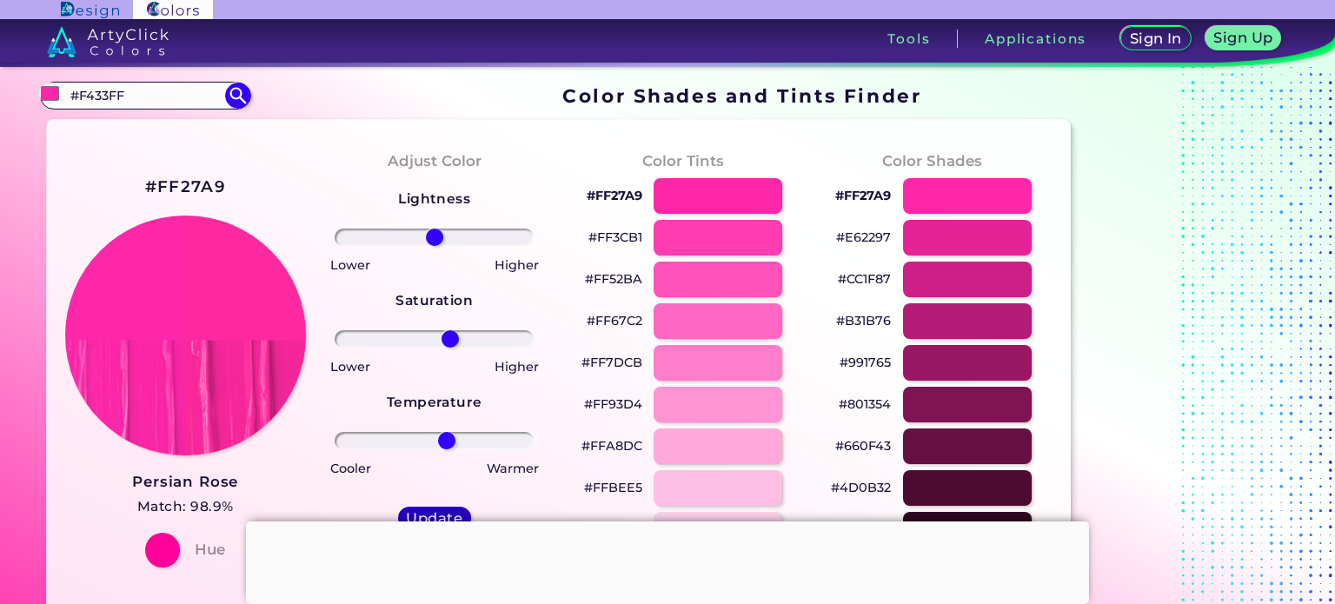
type input "0"
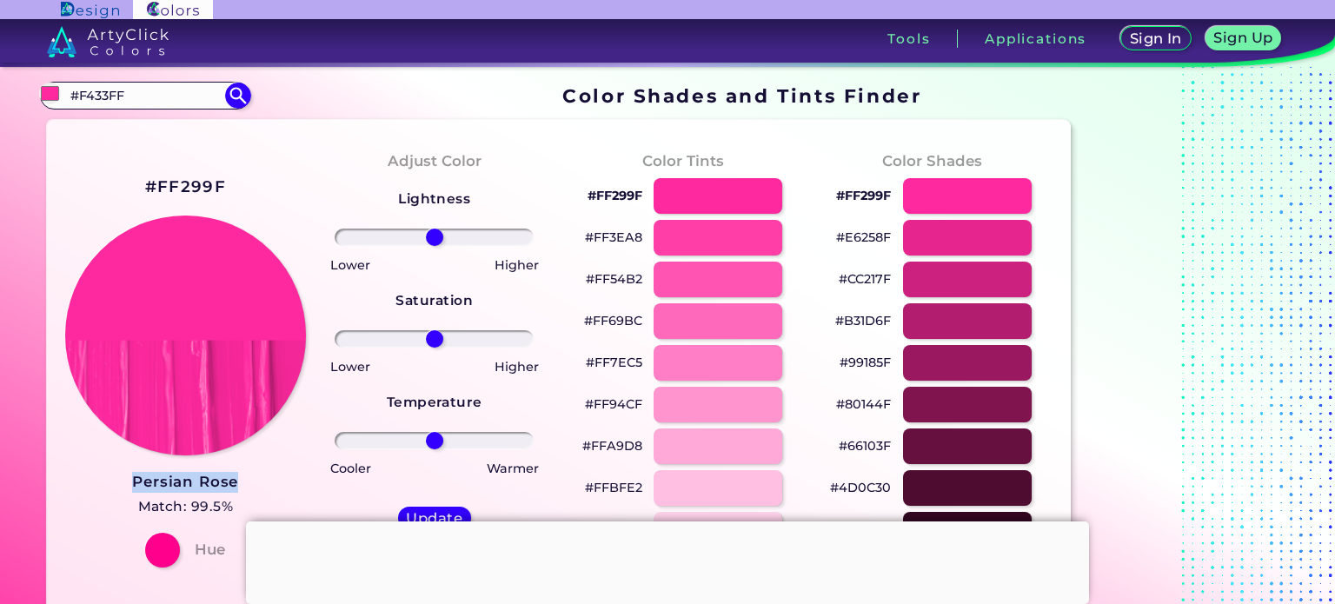
drag, startPoint x: 124, startPoint y: 486, endPoint x: 243, endPoint y: 483, distance: 118.3
click at [243, 483] on div "#FF299F Persian Rose Match: 99.5% Hue" at bounding box center [185, 370] width 249 height 473
copy h3 "Persian Rose"
click at [156, 86] on input "#F433FF" at bounding box center [145, 94] width 162 height 23
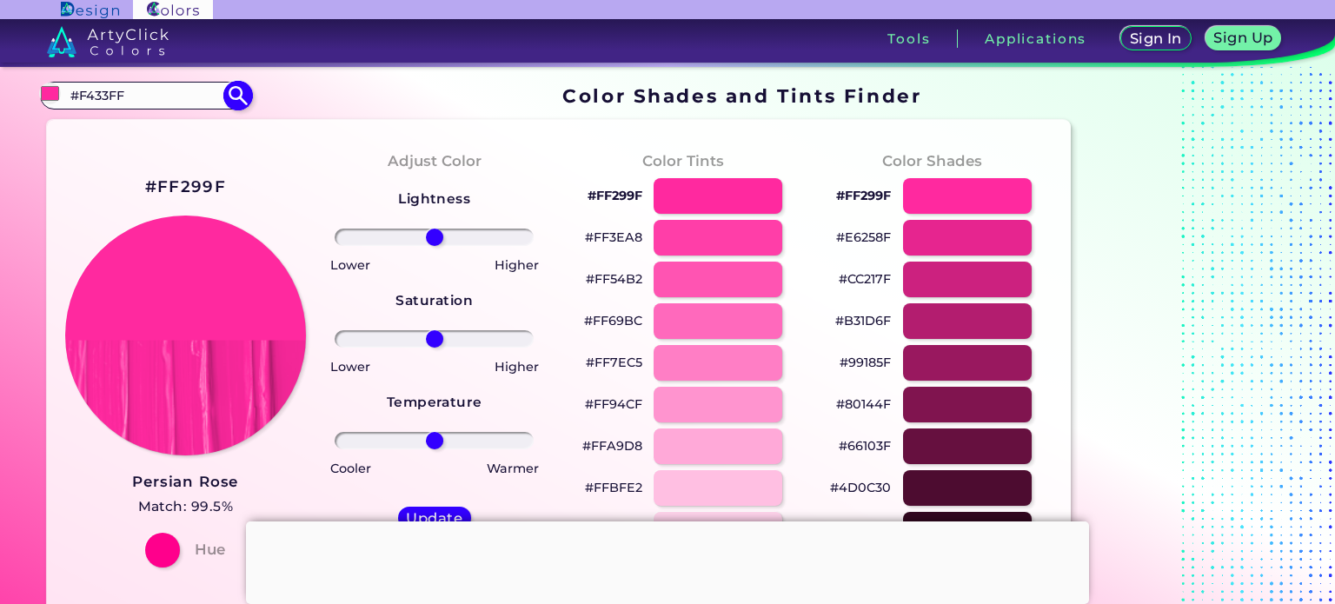
click at [156, 86] on input "#F433FF" at bounding box center [145, 94] width 162 height 23
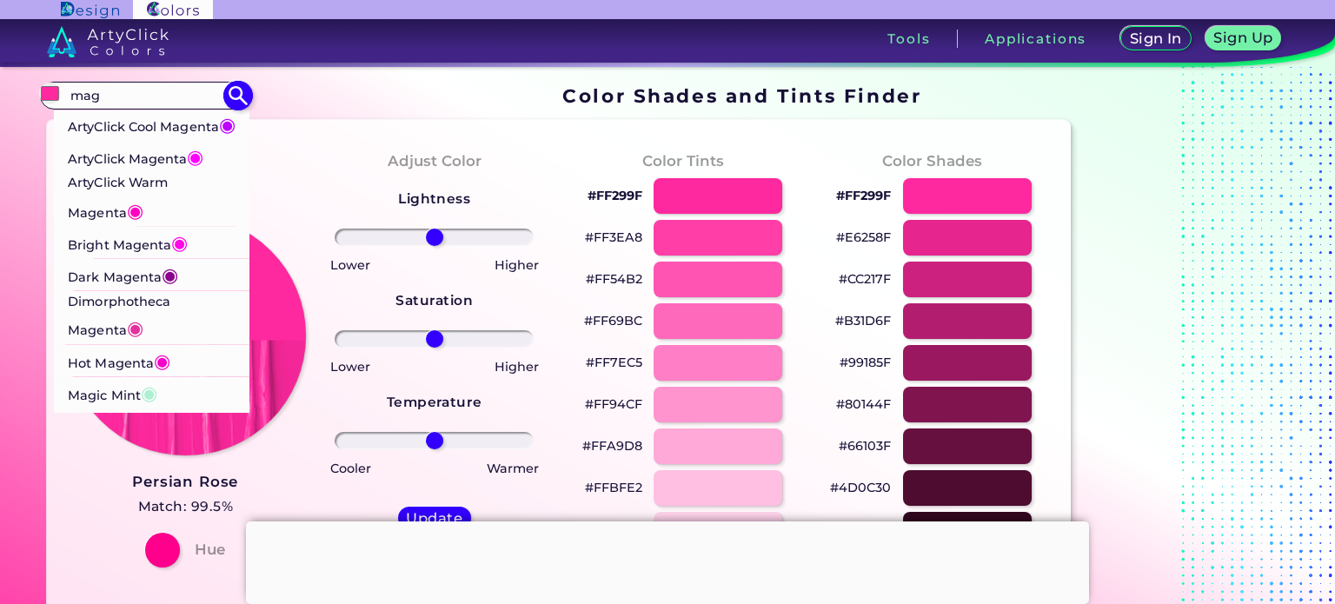
type input "mag"
click at [150, 173] on p "ArtyClick Magenta ◉" at bounding box center [136, 157] width 136 height 32
type input "#ff00ff"
type input "#FF00FF"
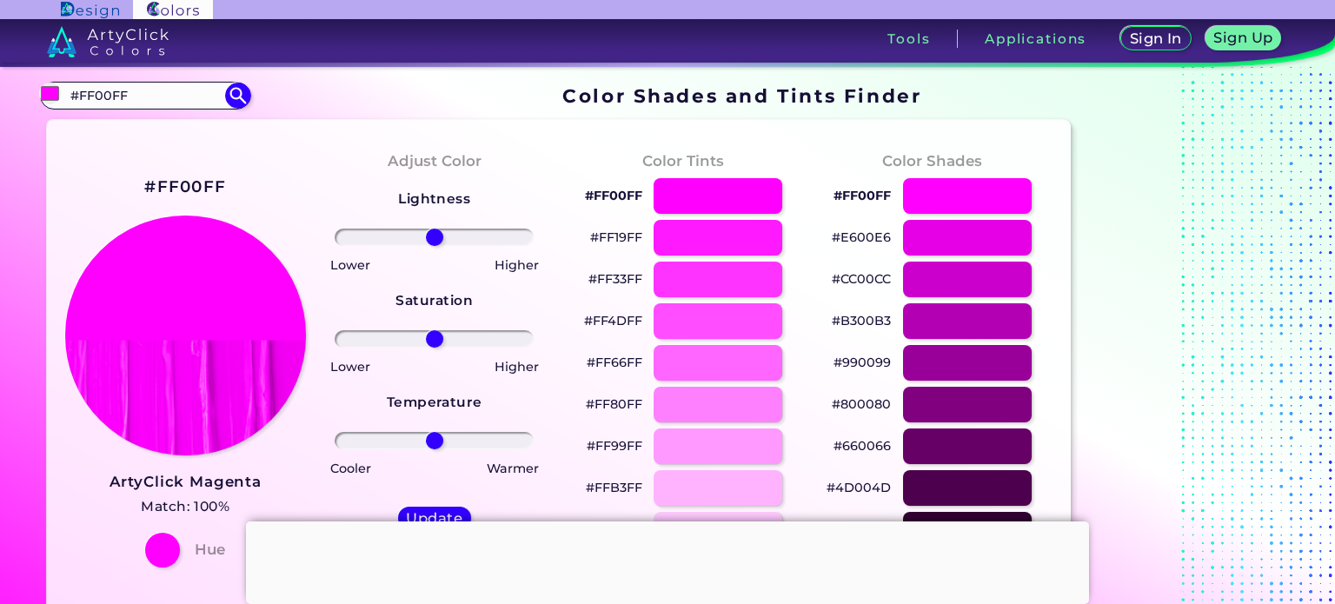
click at [78, 479] on div "#FF00FF ArtyClick Magenta Match: 100% Hue" at bounding box center [185, 370] width 249 height 473
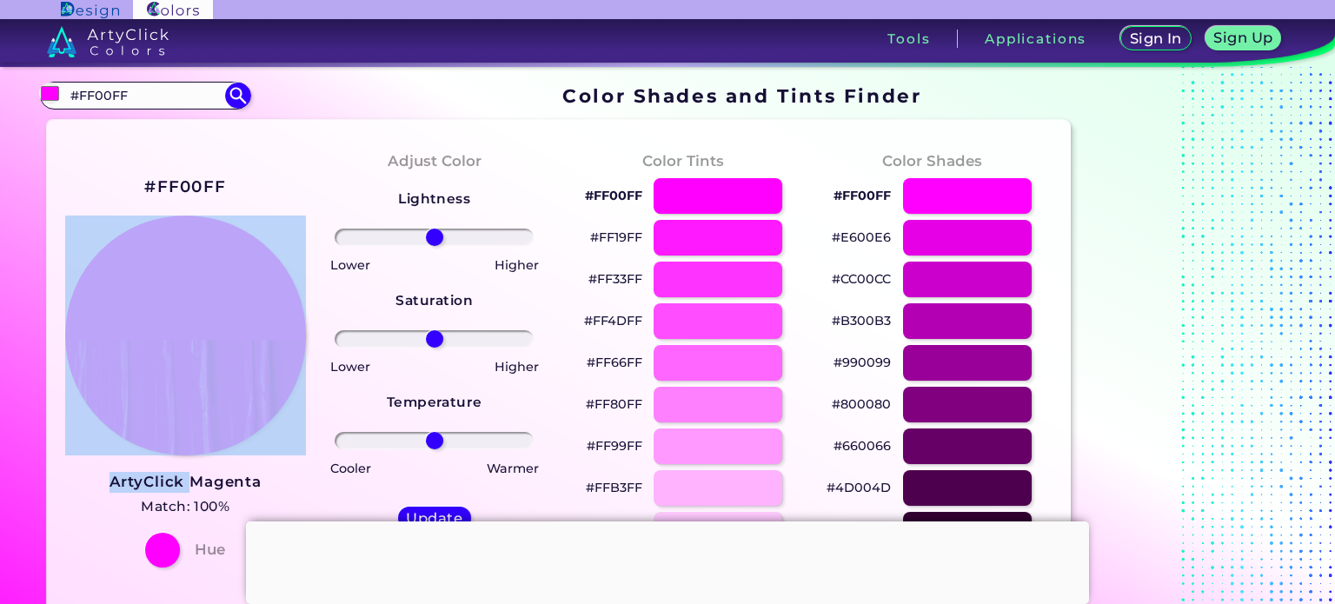
click at [78, 479] on div "#FF00FF ArtyClick Magenta Match: 100% Hue" at bounding box center [185, 370] width 249 height 473
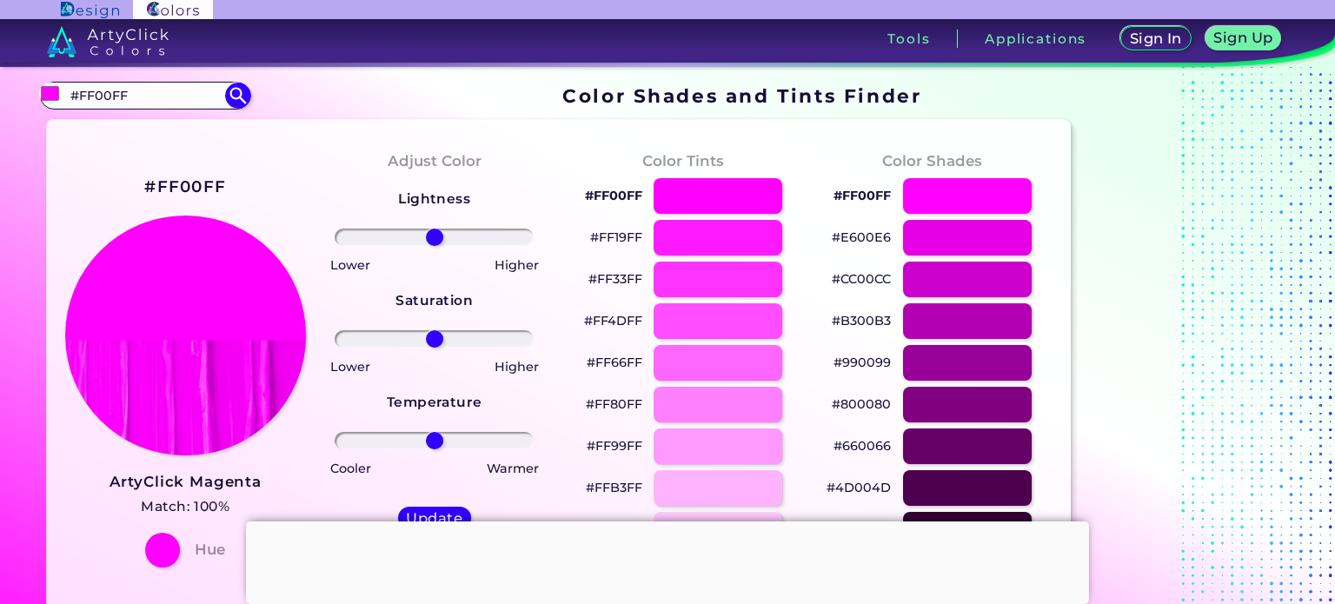
drag, startPoint x: 130, startPoint y: 558, endPoint x: 279, endPoint y: 479, distance: 169.2
click at [279, 479] on div "#FF00FF ArtyClick Magenta Match: 100% Hue" at bounding box center [185, 370] width 249 height 473
